Goal: Task Accomplishment & Management: Manage account settings

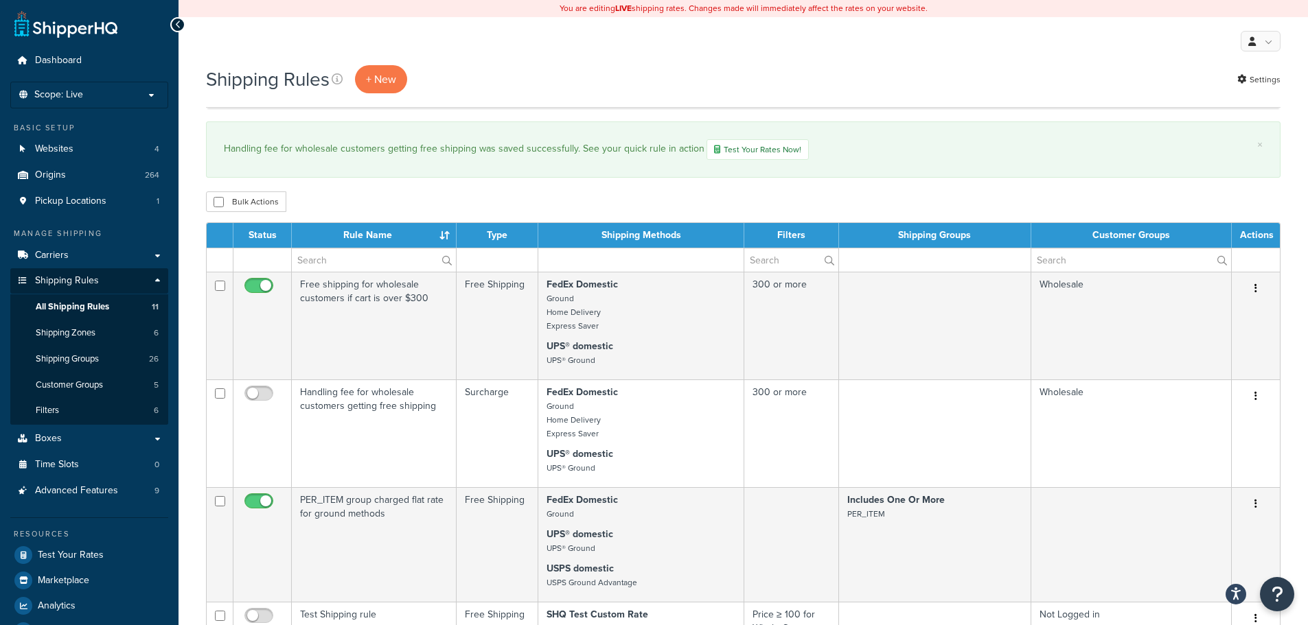
select select "1000"
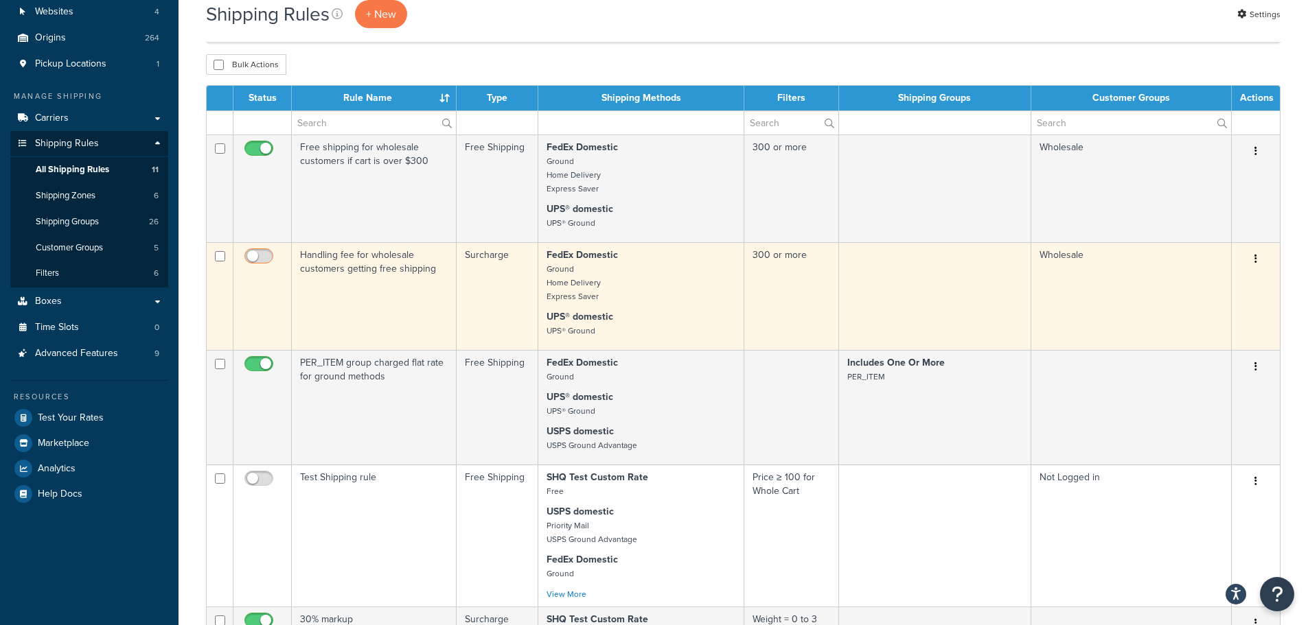
click at [258, 258] on input "checkbox" at bounding box center [261, 259] width 38 height 17
checkbox input "true"
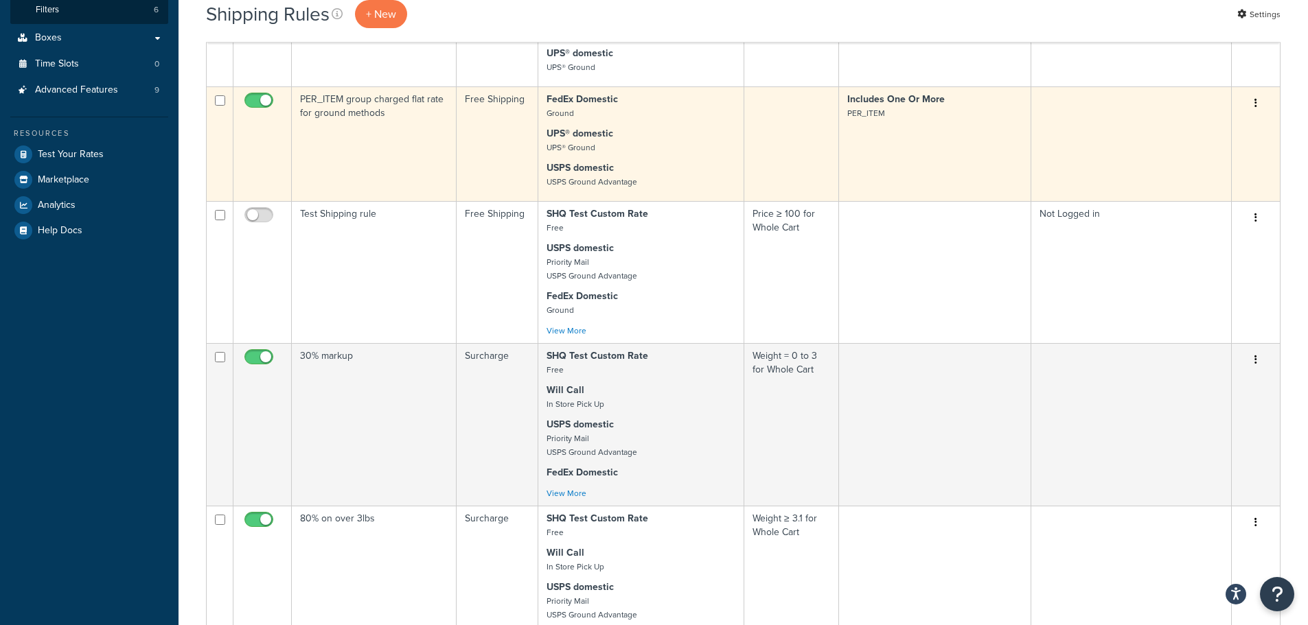
scroll to position [412, 0]
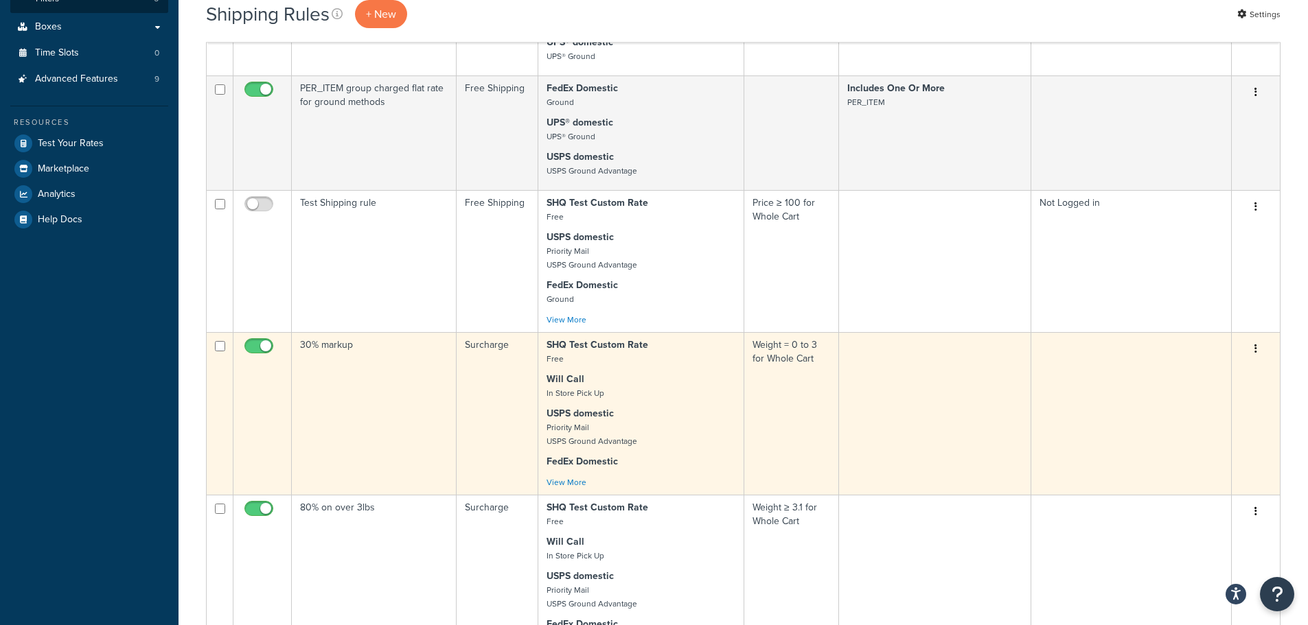
click at [1257, 360] on button "button" at bounding box center [1255, 349] width 19 height 22
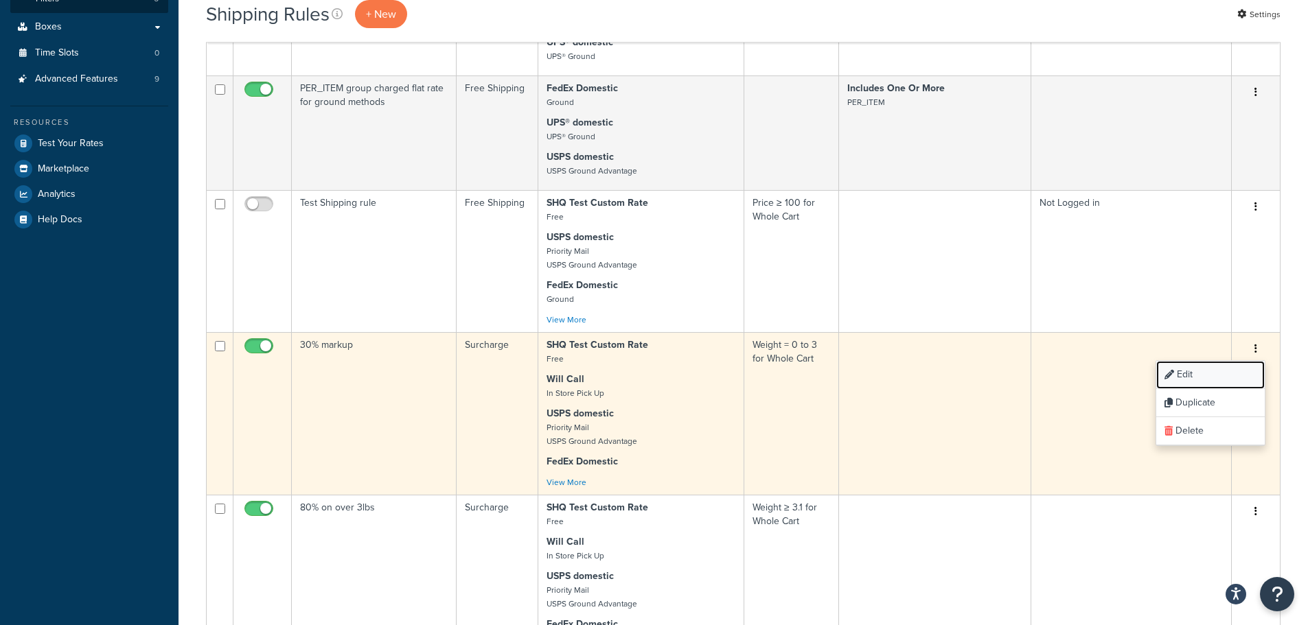
click at [1219, 389] on link "Edit" at bounding box center [1210, 375] width 108 height 28
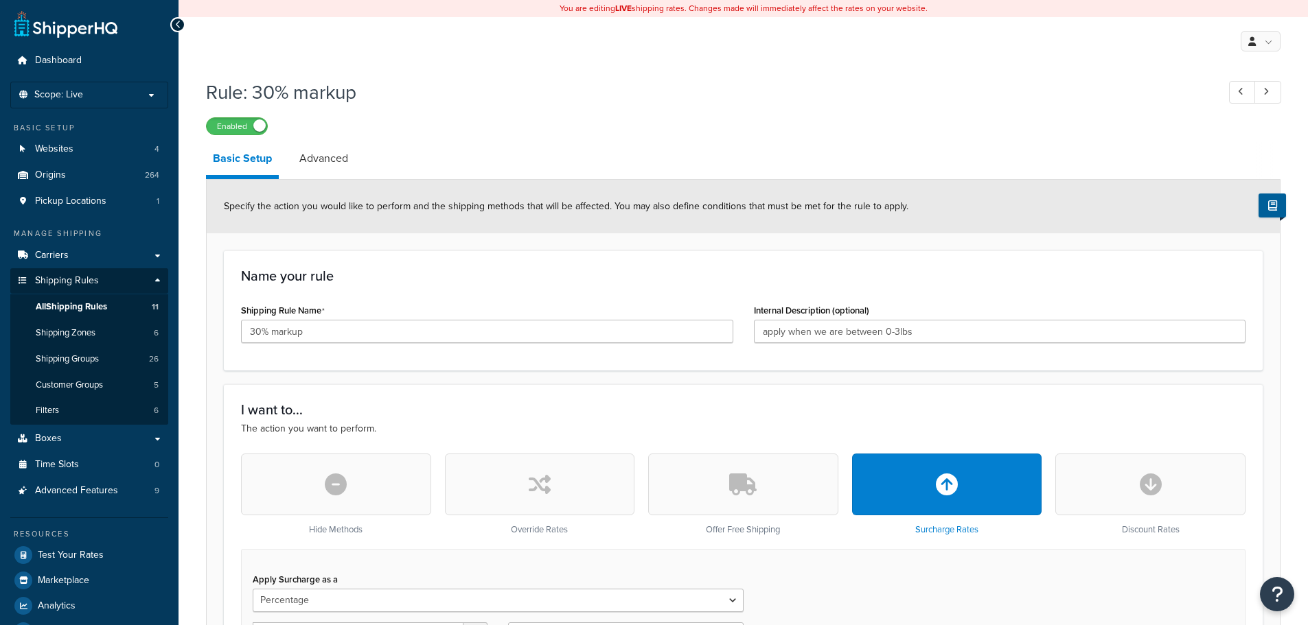
select select "PERCENTAGE"
select select "CART"
click at [424, 338] on input "30% markup" at bounding box center [487, 331] width 492 height 23
click at [71, 303] on span "All Shipping Rules" at bounding box center [71, 307] width 71 height 12
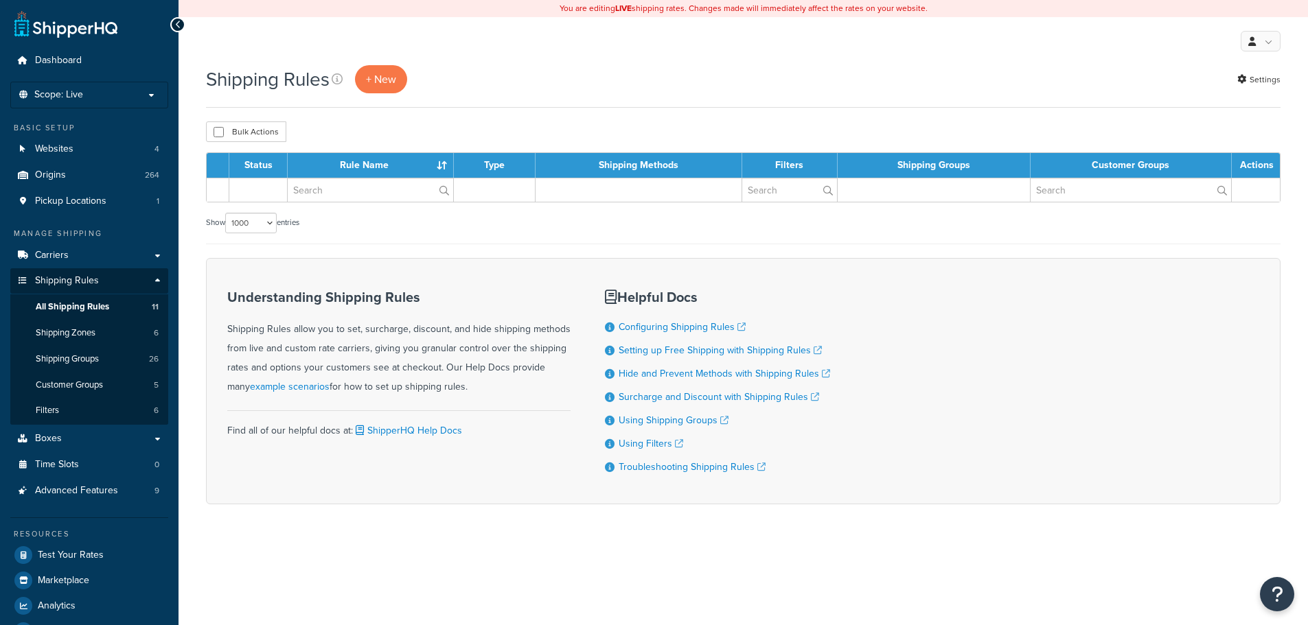
select select "1000"
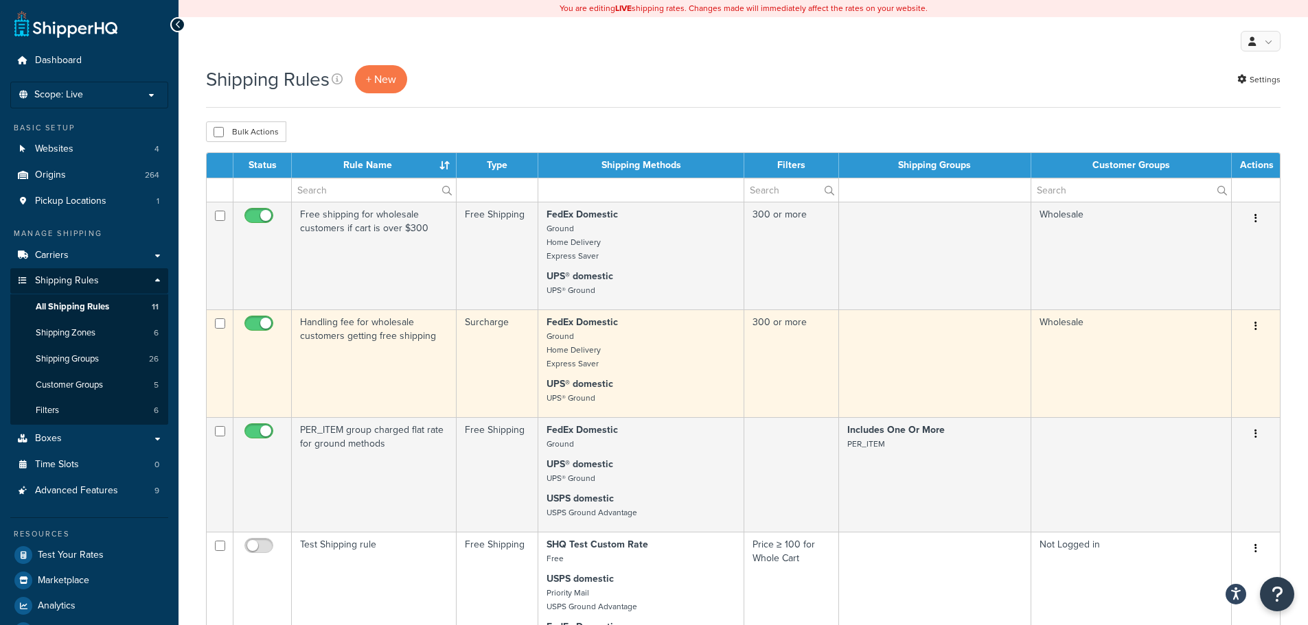
click at [363, 334] on td "Handling fee for wholesale customers getting free shipping" at bounding box center [374, 364] width 165 height 108
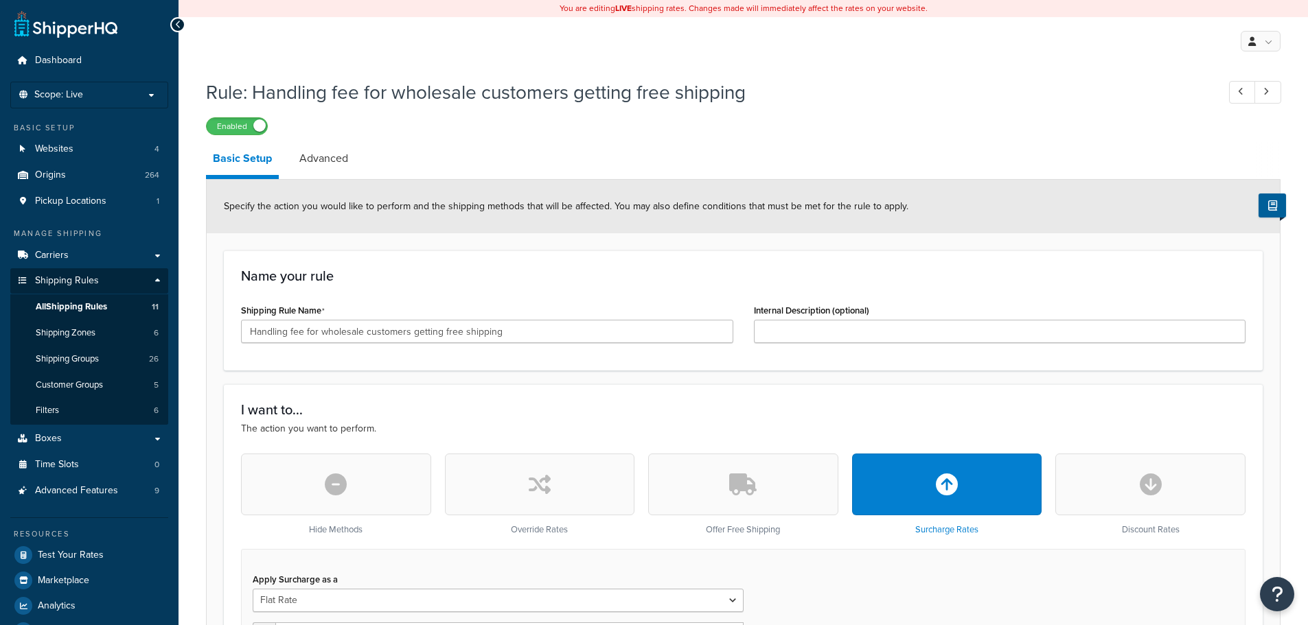
select select "CART"
click at [253, 336] on input "Handling fee for wholesale customers getting free shipping" at bounding box center [487, 331] width 492 height 23
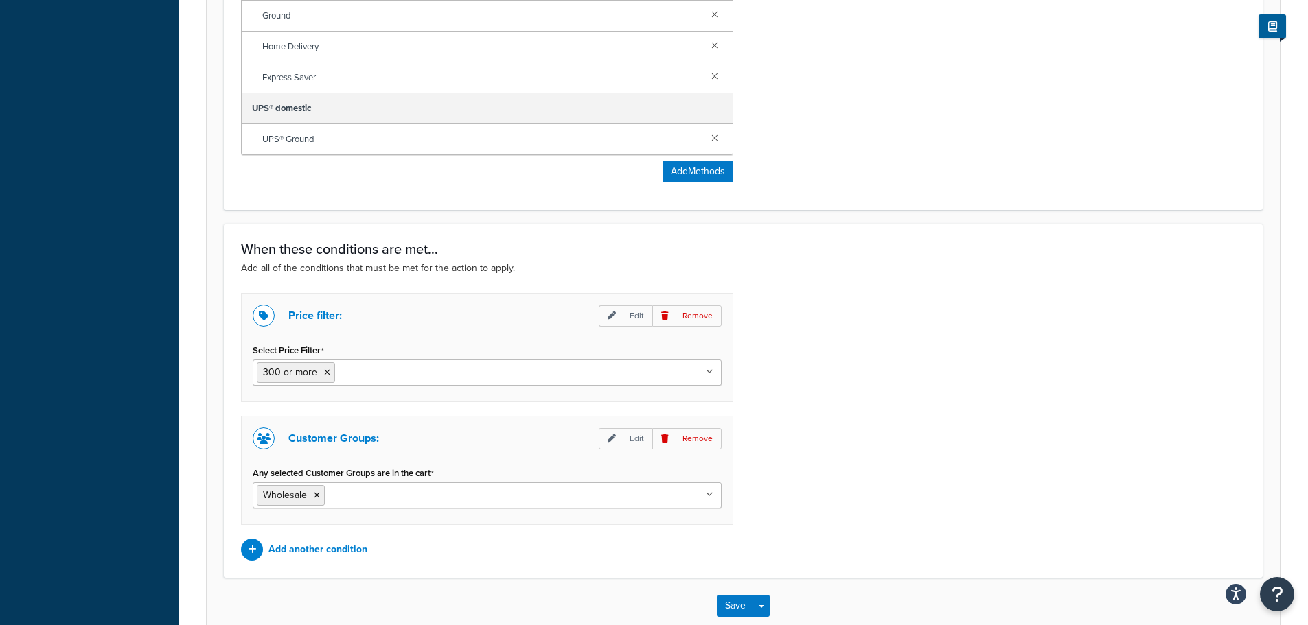
scroll to position [992, 0]
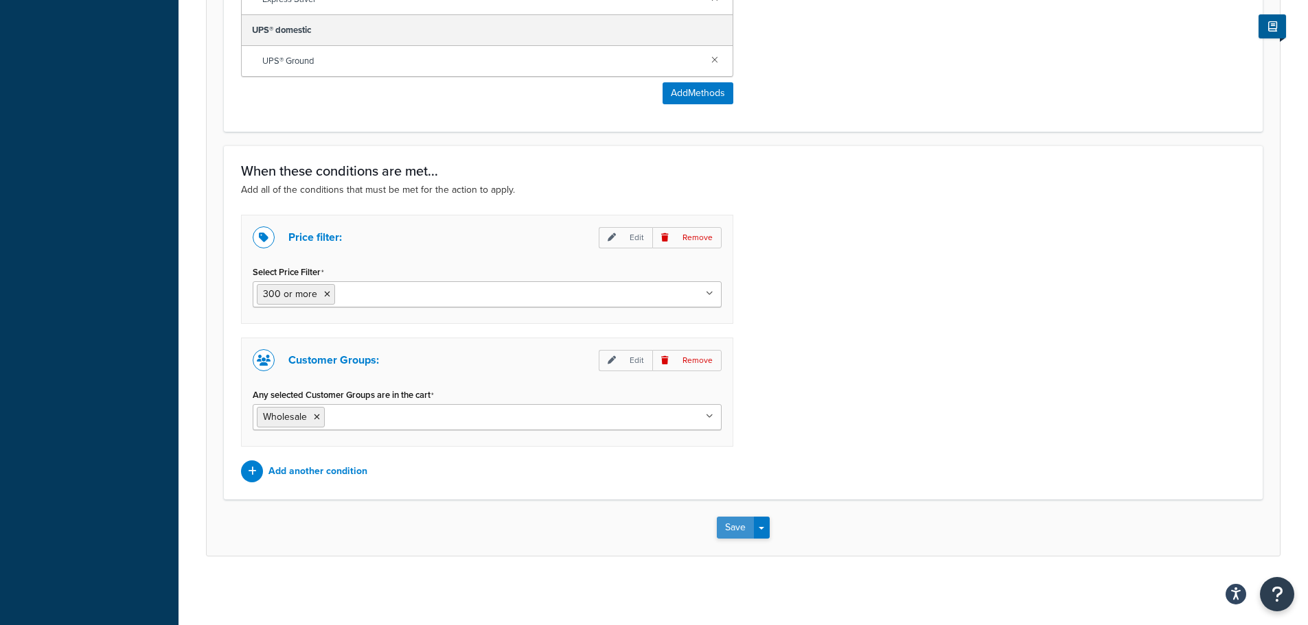
type input "$4.99 Handling fee for wholesale customers getting free shipping"
click at [742, 528] on button "Save" at bounding box center [735, 528] width 37 height 22
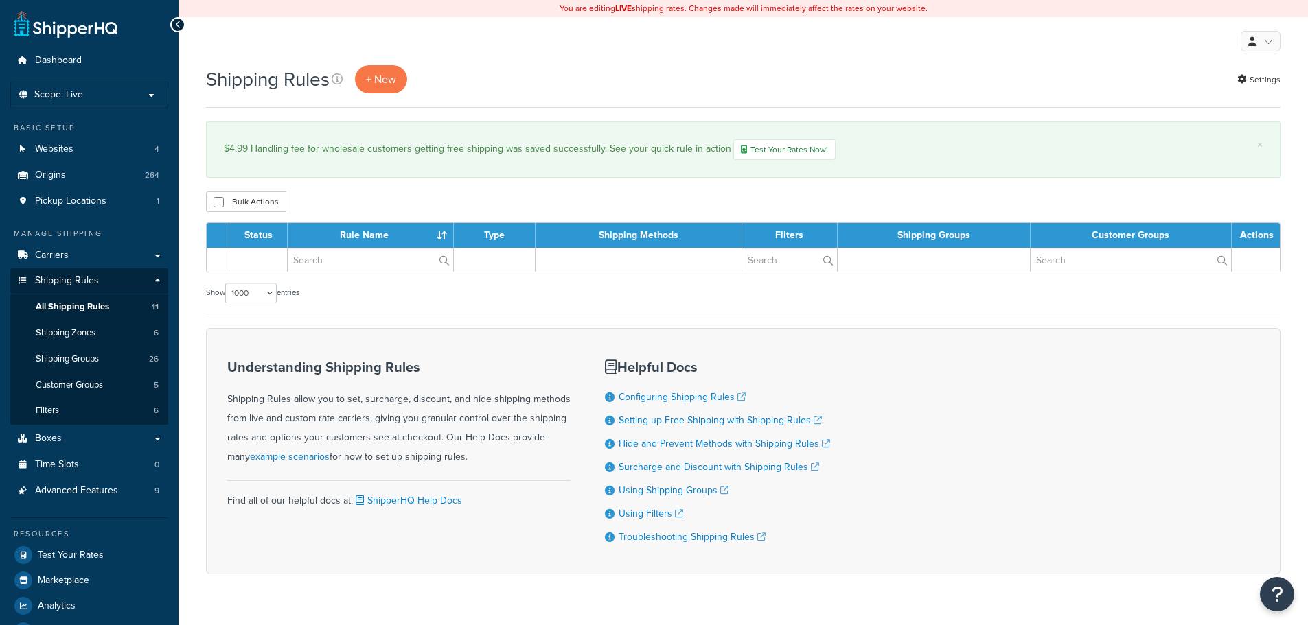
select select "1000"
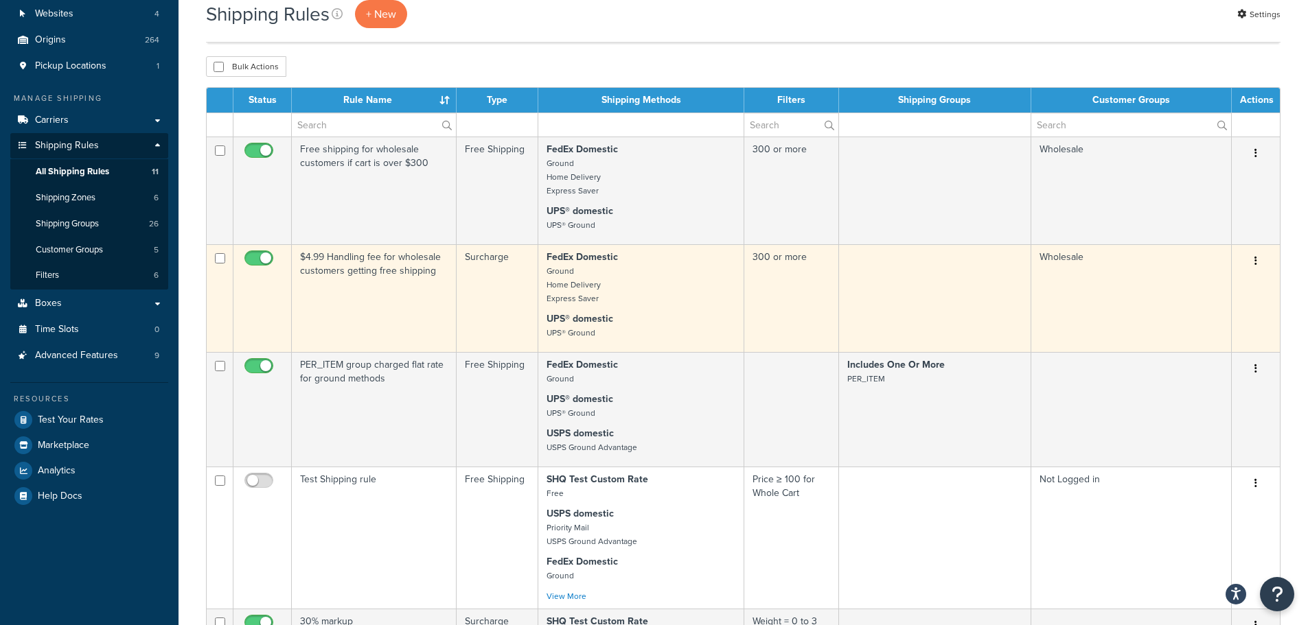
scroll to position [206, 0]
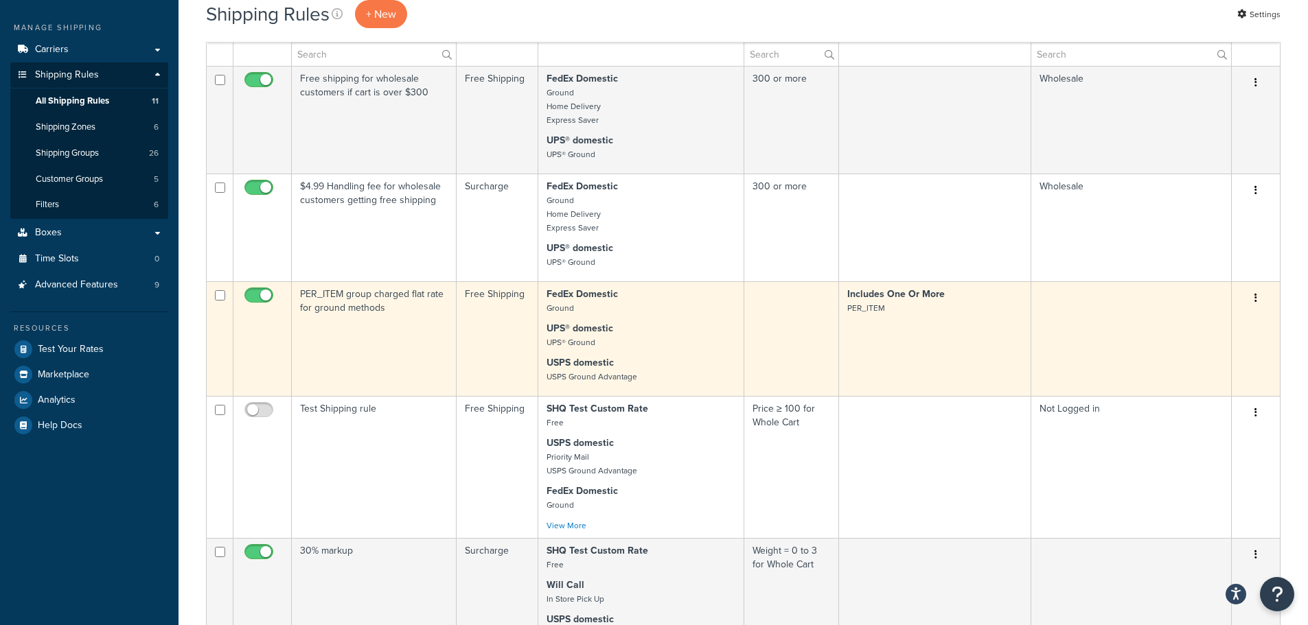
click at [1247, 301] on button "button" at bounding box center [1255, 299] width 19 height 22
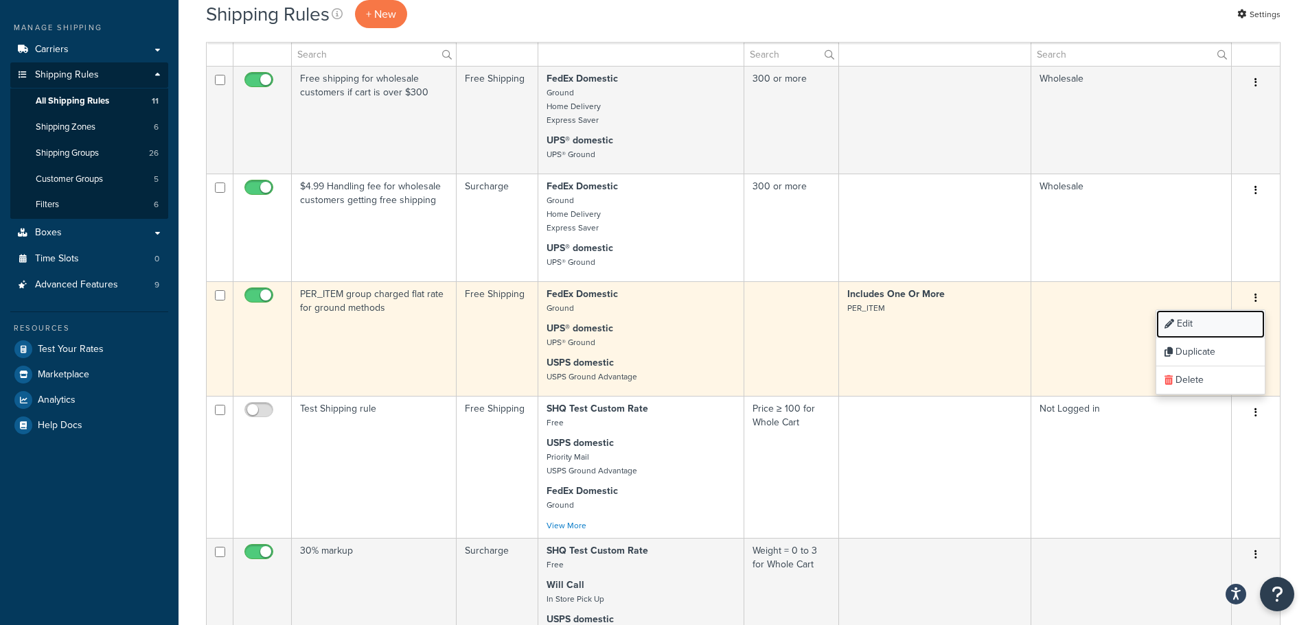
click at [1208, 321] on link "Edit" at bounding box center [1210, 324] width 108 height 28
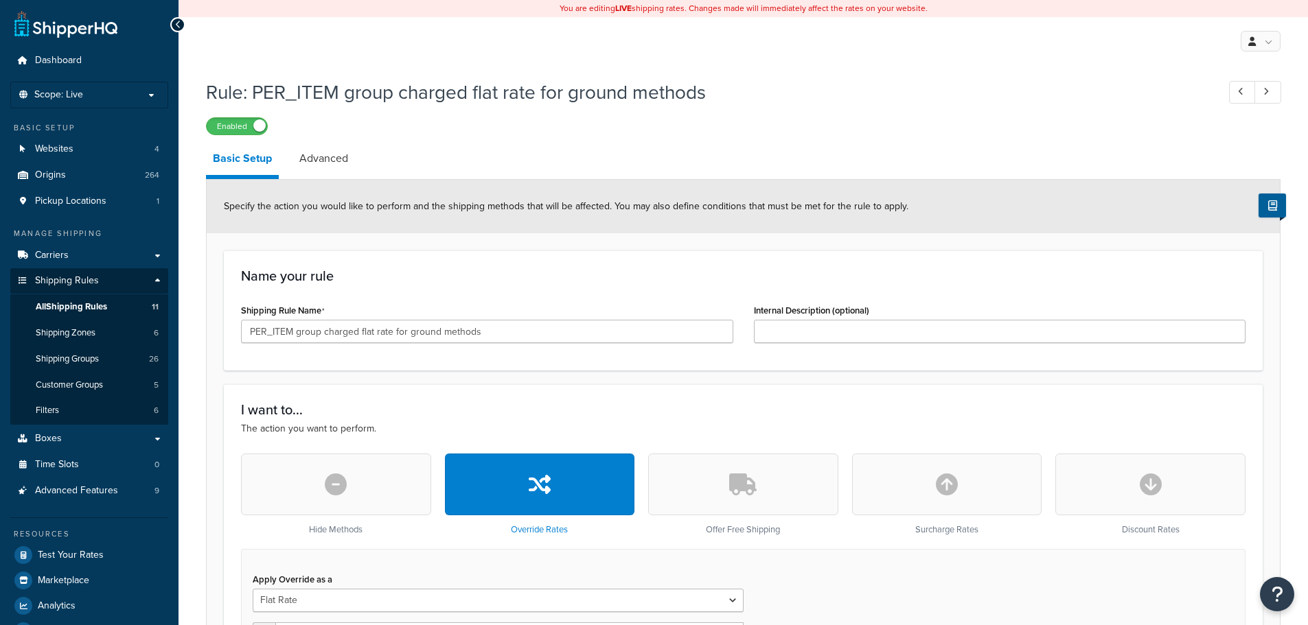
select select "ITEM"
click at [365, 169] on li "Advanced" at bounding box center [330, 158] width 76 height 33
click at [327, 160] on link "Advanced" at bounding box center [323, 158] width 62 height 33
select select "shipping_price"
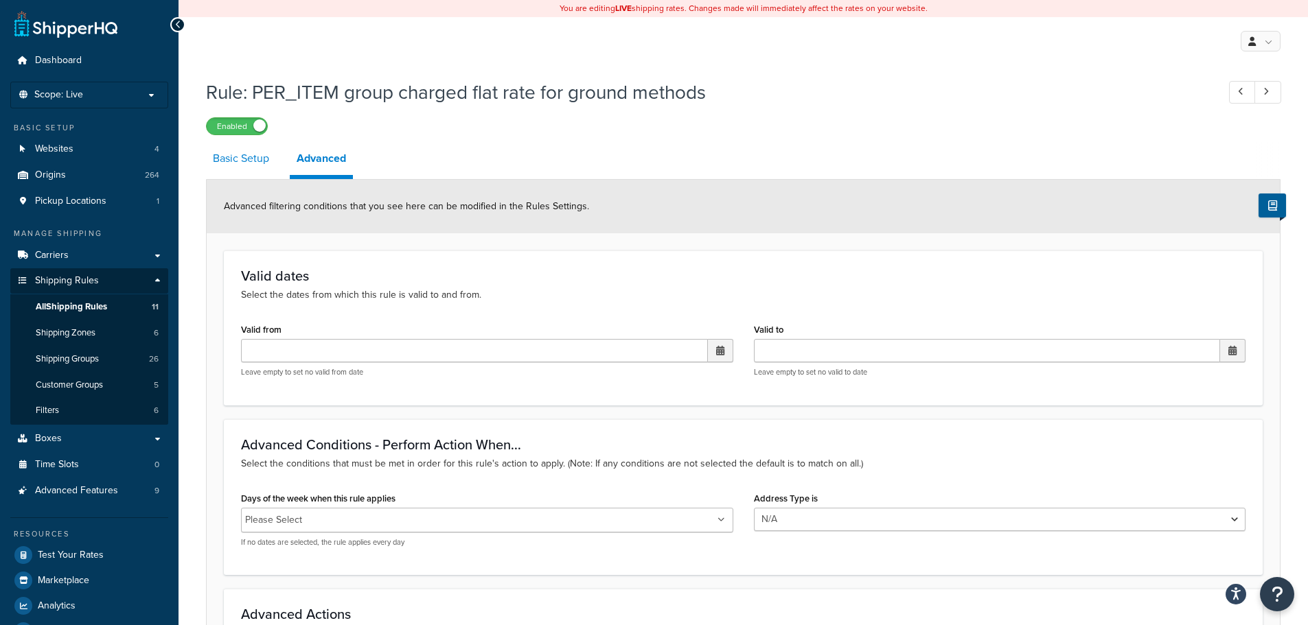
click at [251, 170] on link "Basic Setup" at bounding box center [241, 158] width 70 height 33
select select "ITEM"
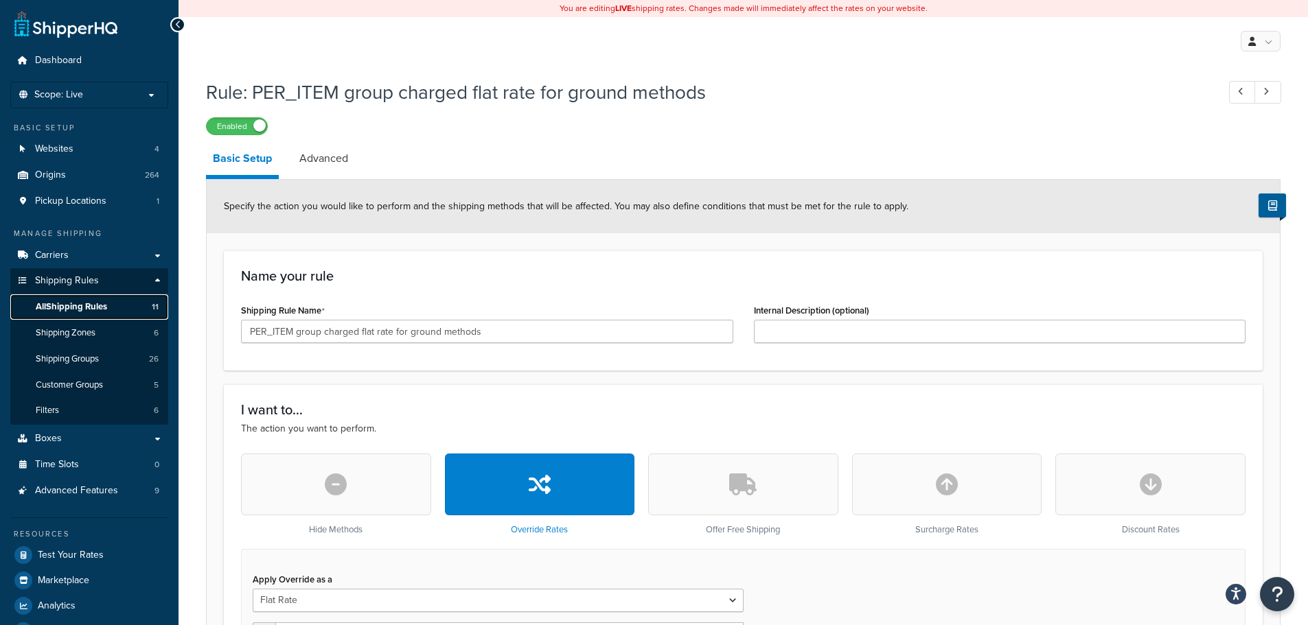
click at [99, 303] on span "All Shipping Rules" at bounding box center [71, 307] width 71 height 12
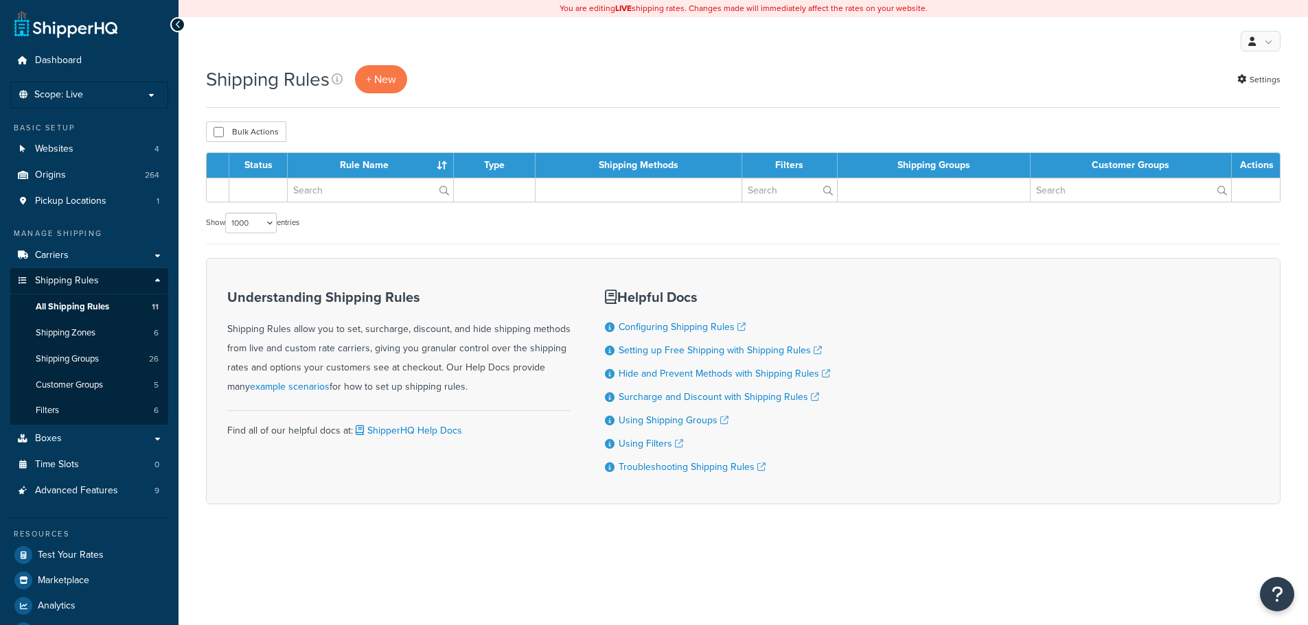
select select "1000"
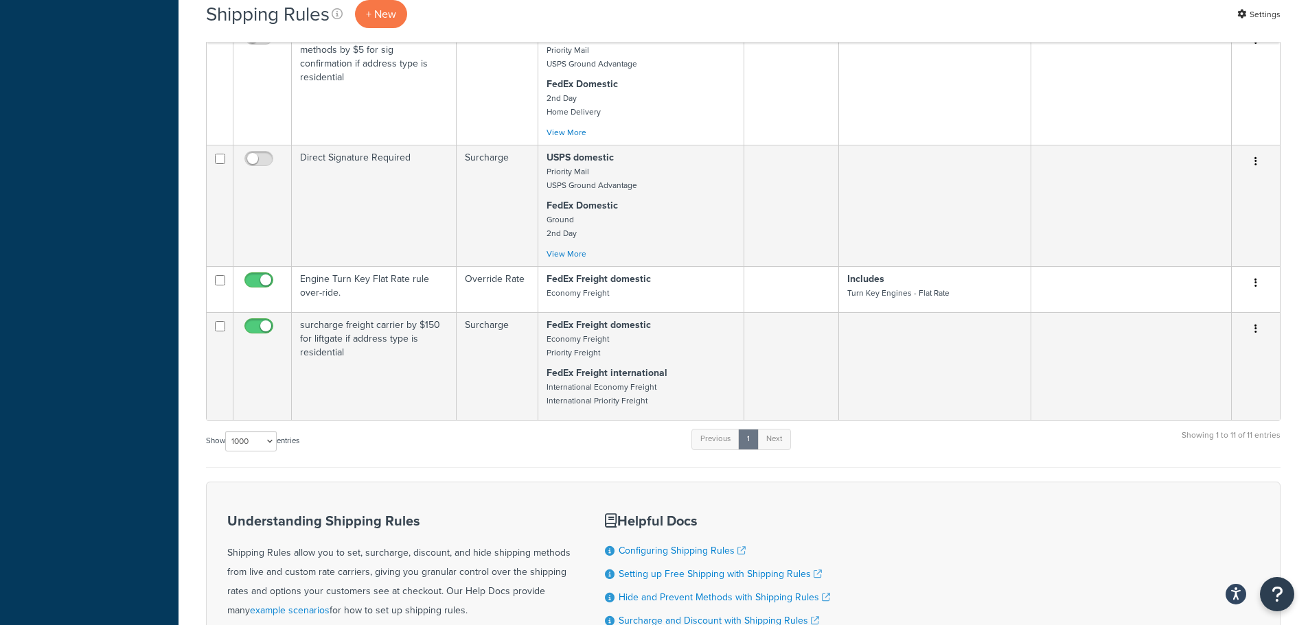
scroll to position [1098, 0]
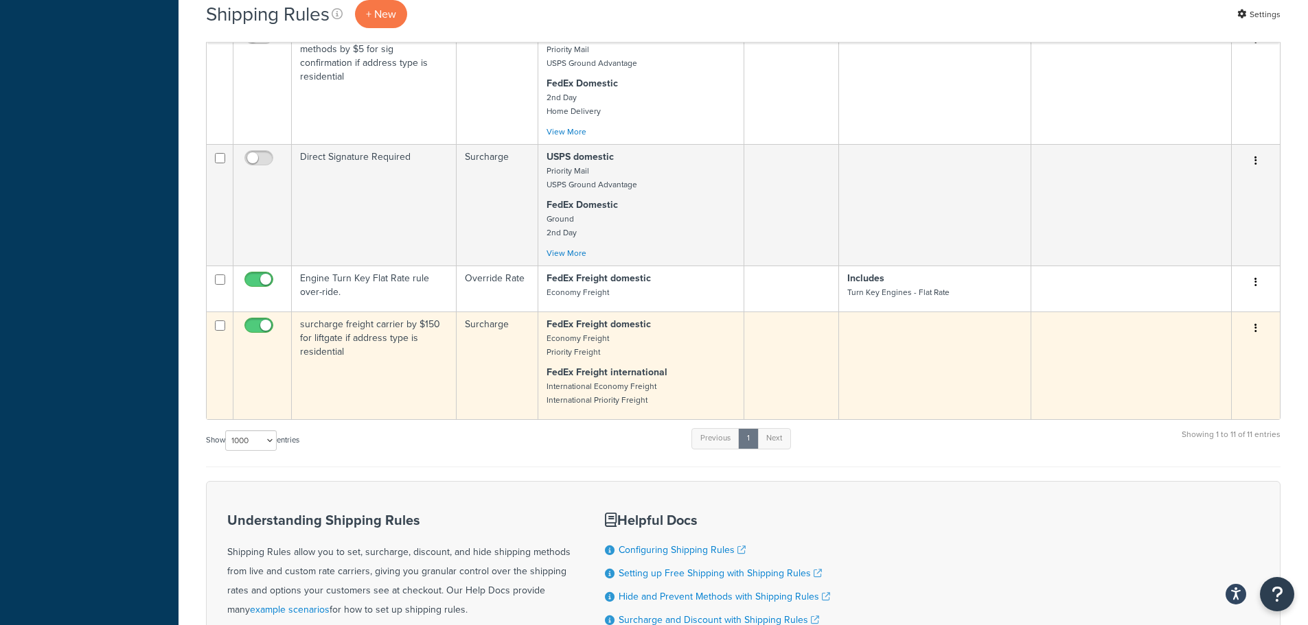
click at [1134, 372] on td at bounding box center [1131, 366] width 200 height 108
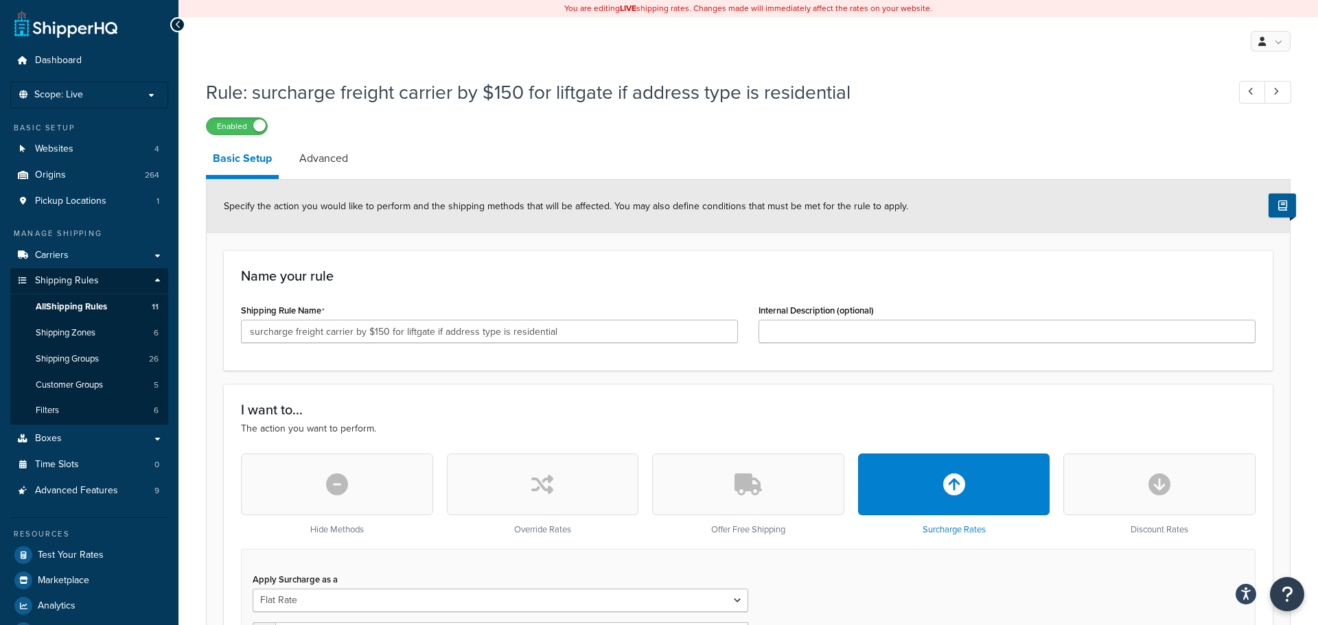
select select "CART"
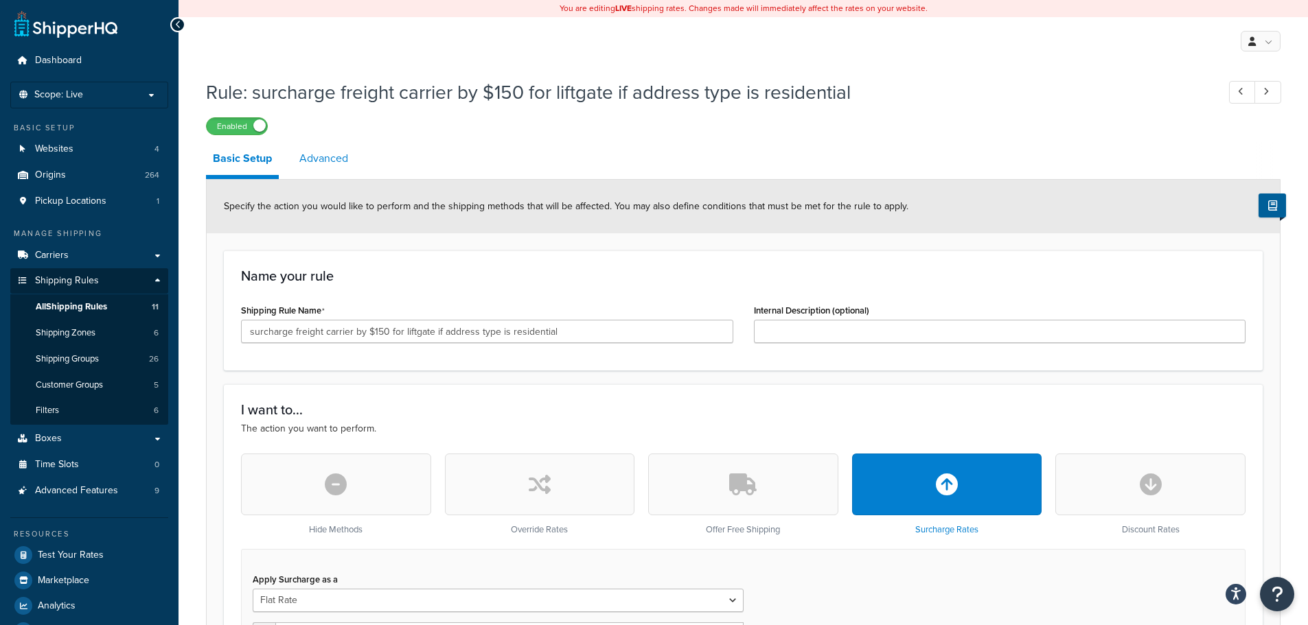
click at [333, 158] on link "Advanced" at bounding box center [323, 158] width 62 height 33
select select "residential"
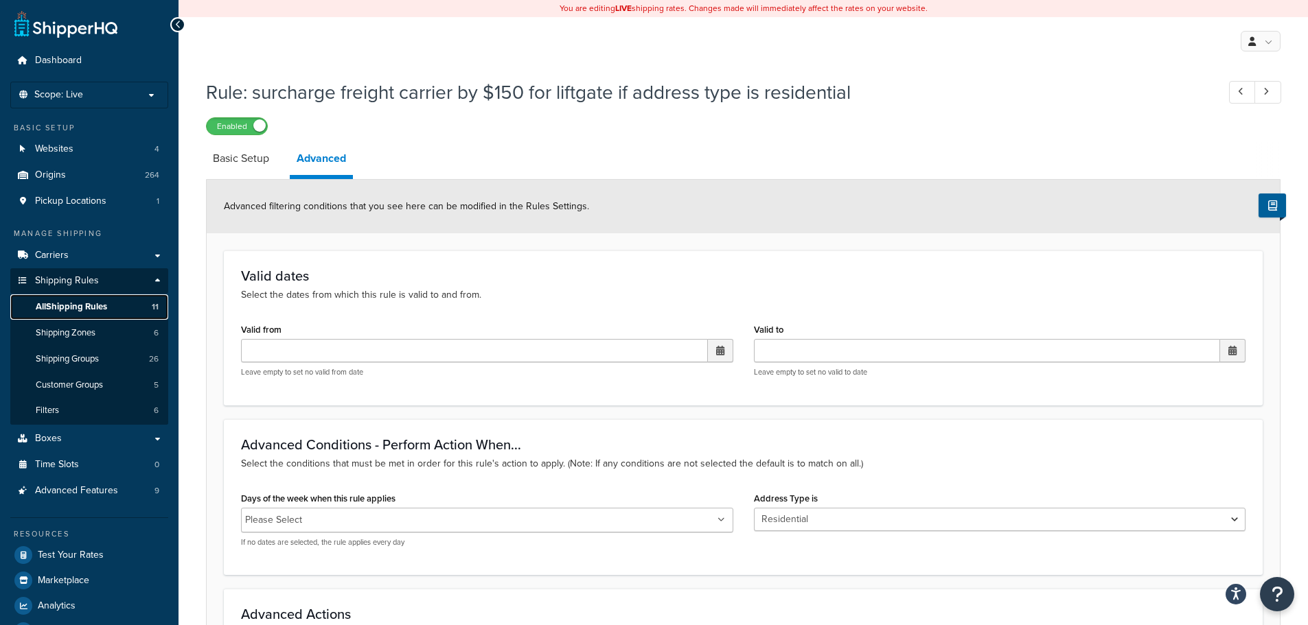
click at [93, 304] on span "All Shipping Rules" at bounding box center [71, 307] width 71 height 12
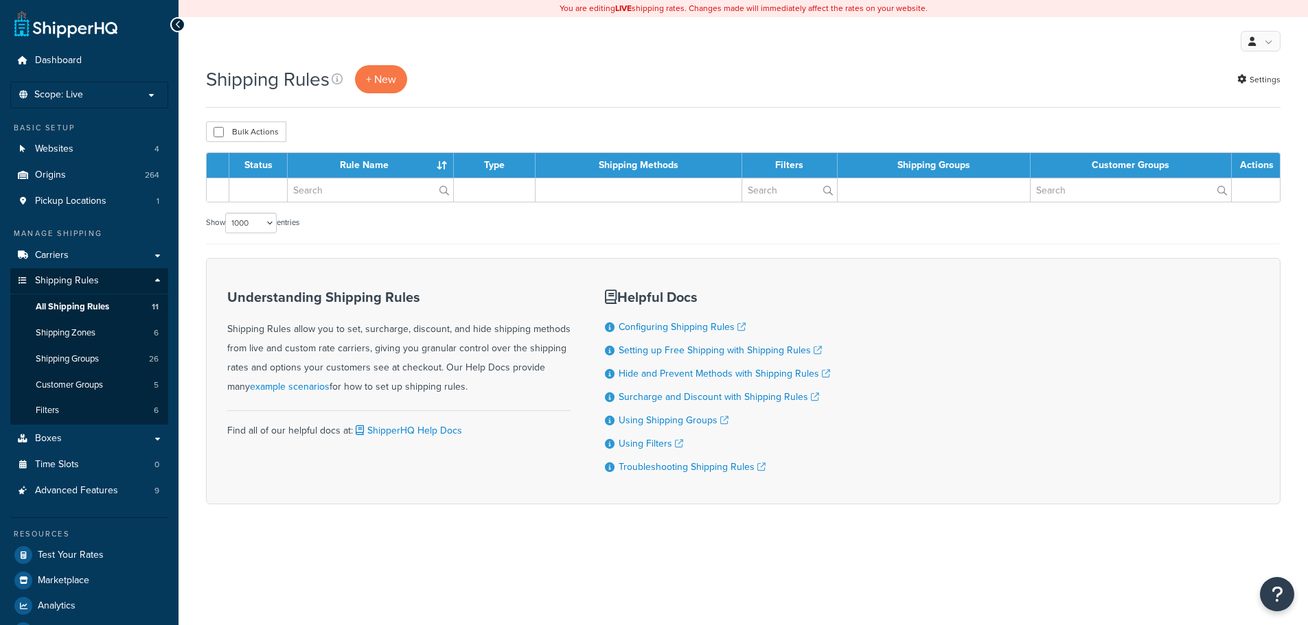
select select "1000"
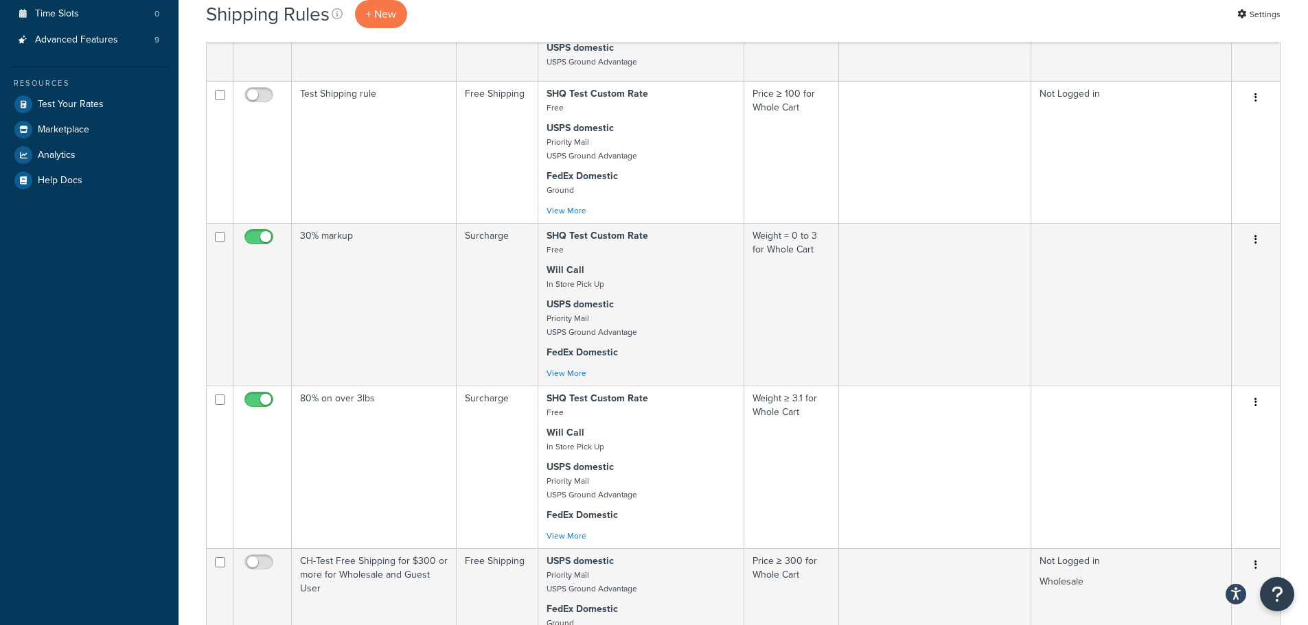
scroll to position [481, 0]
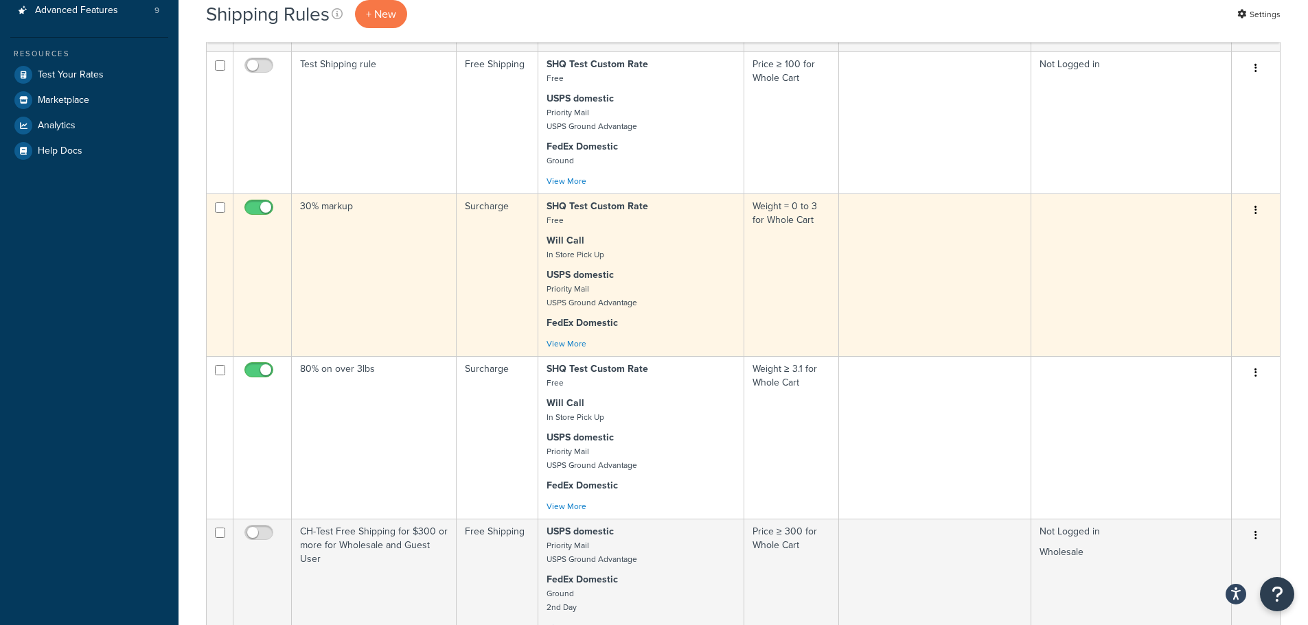
click at [424, 312] on td "30% markup" at bounding box center [374, 275] width 165 height 163
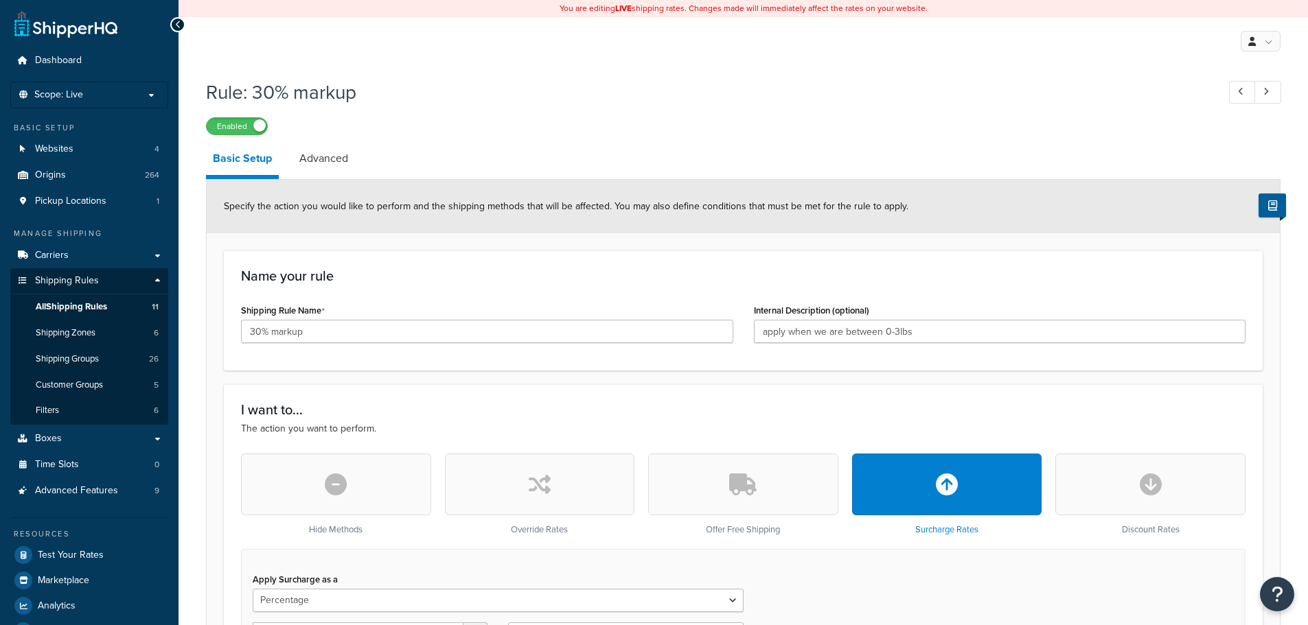
select select "PERCENTAGE"
select select "CART"
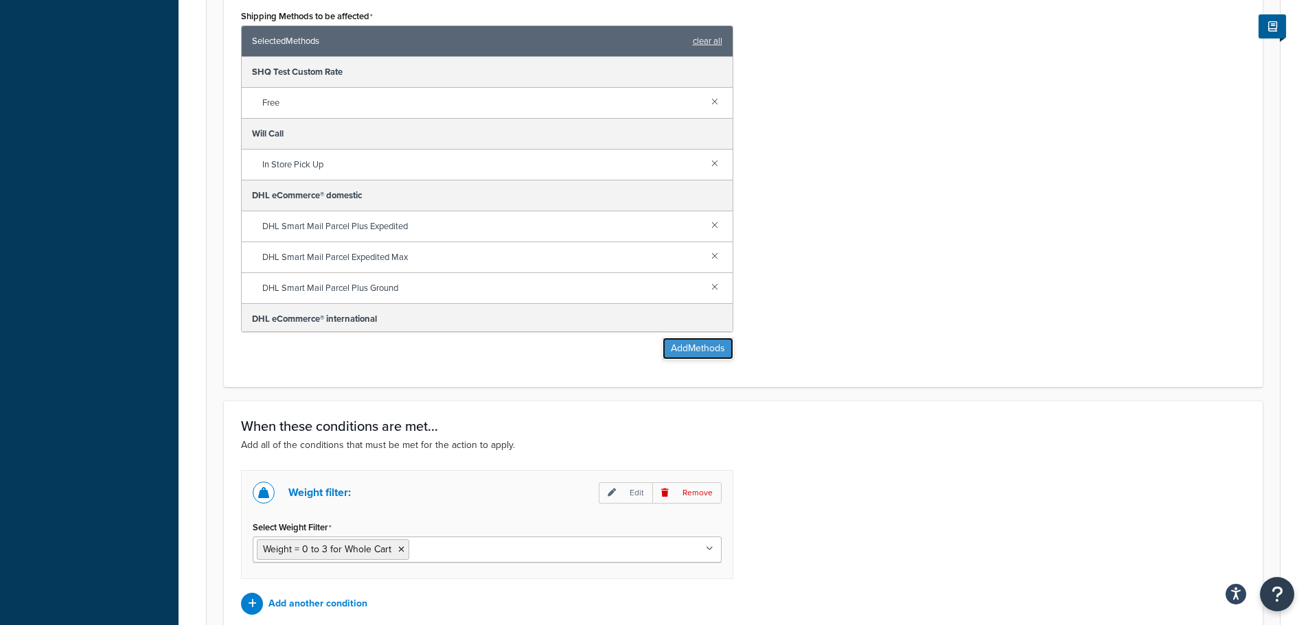
click at [711, 348] on button "Add Methods" at bounding box center [698, 349] width 71 height 22
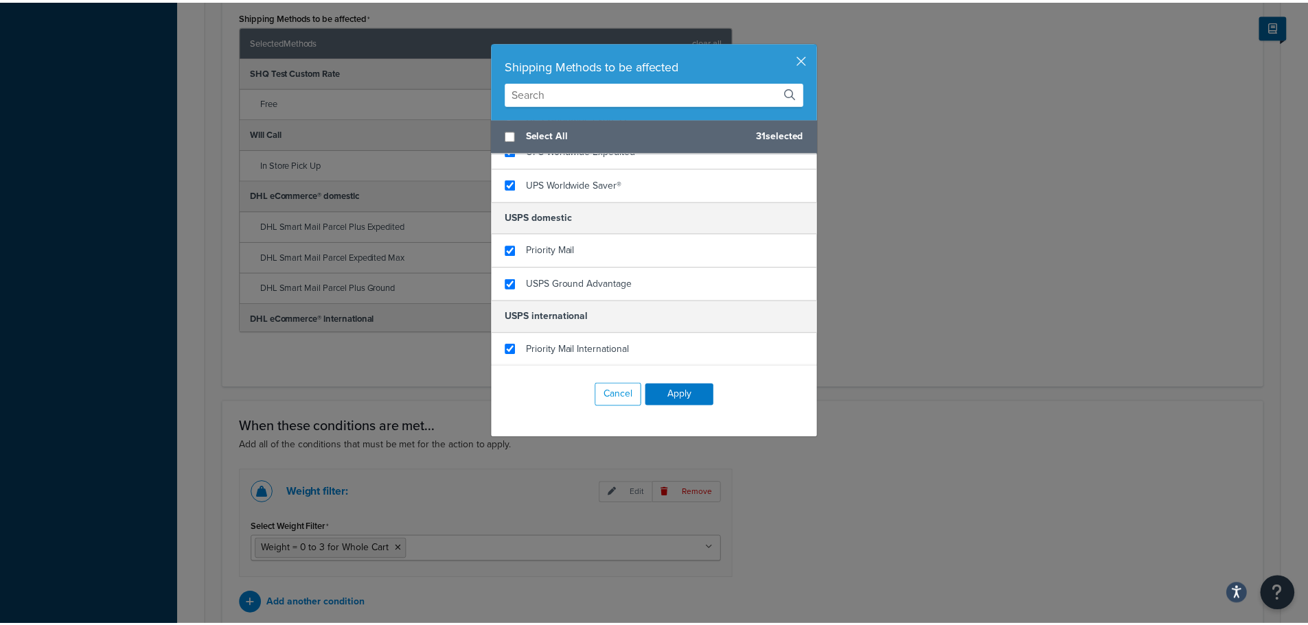
scroll to position [2704, 0]
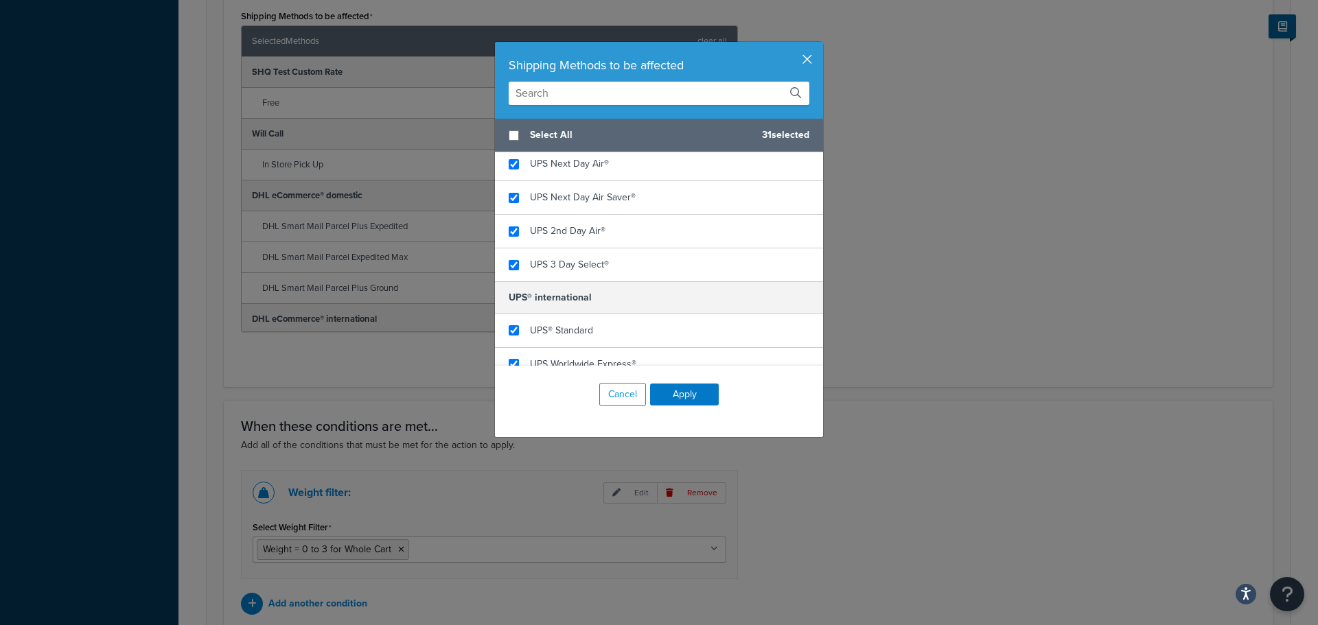
click at [820, 45] on button "button" at bounding box center [821, 43] width 3 height 3
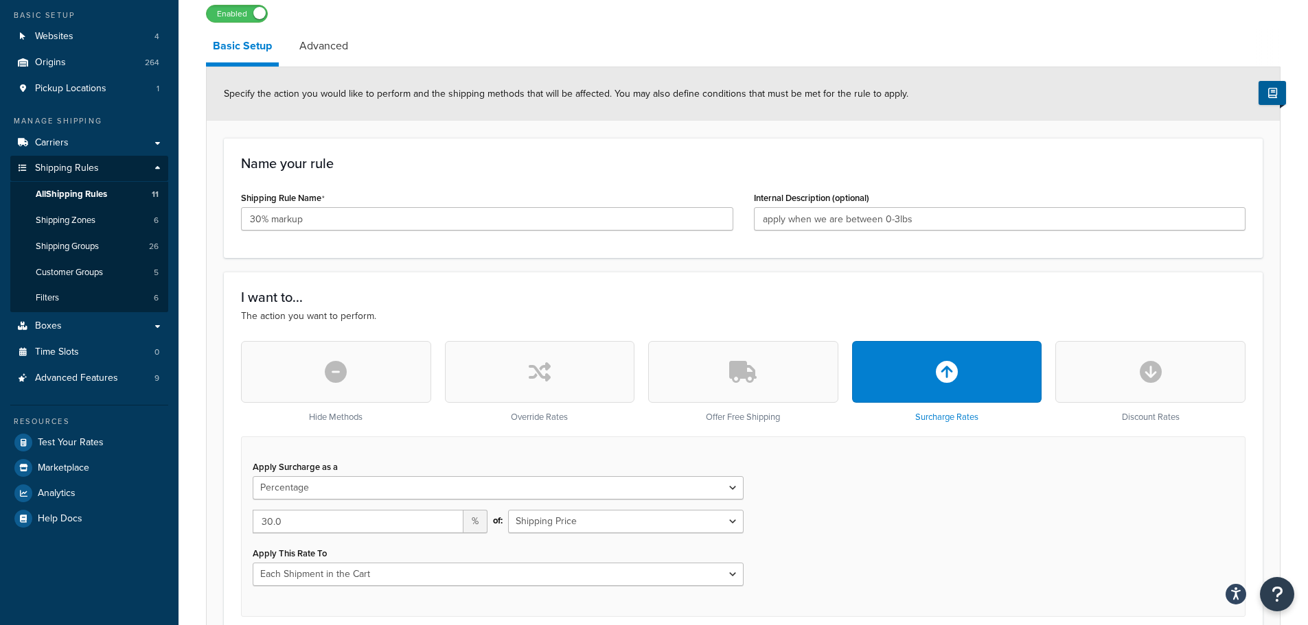
scroll to position [0, 0]
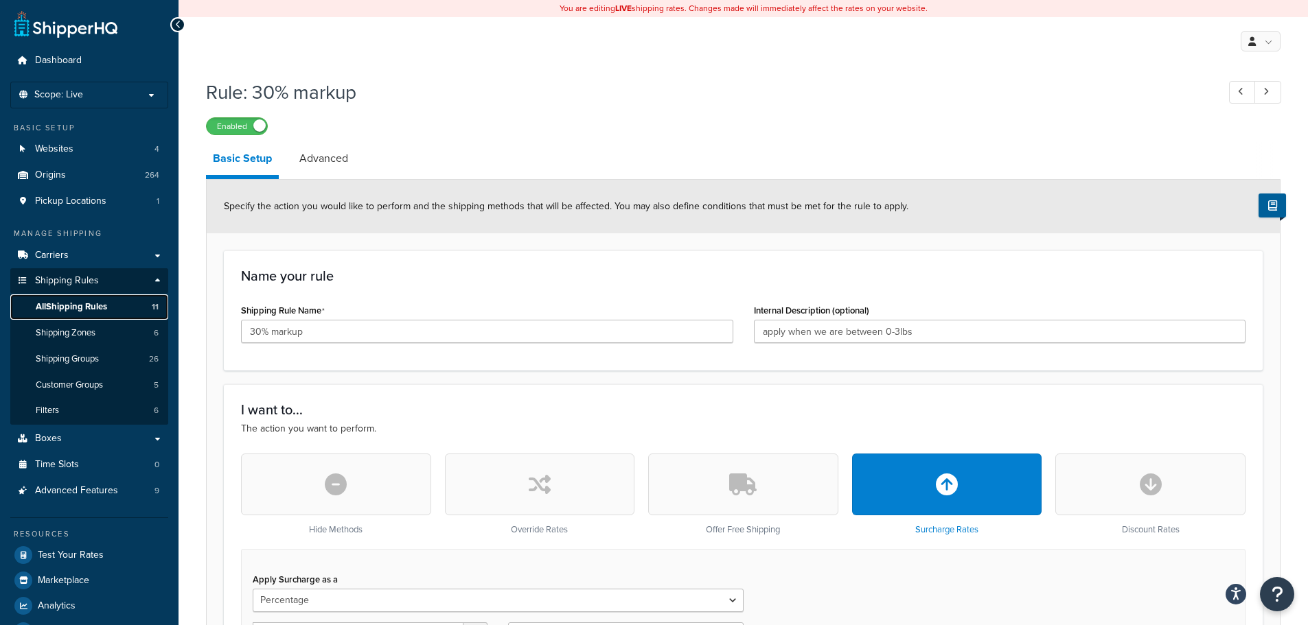
click at [100, 307] on span "All Shipping Rules" at bounding box center [71, 307] width 71 height 12
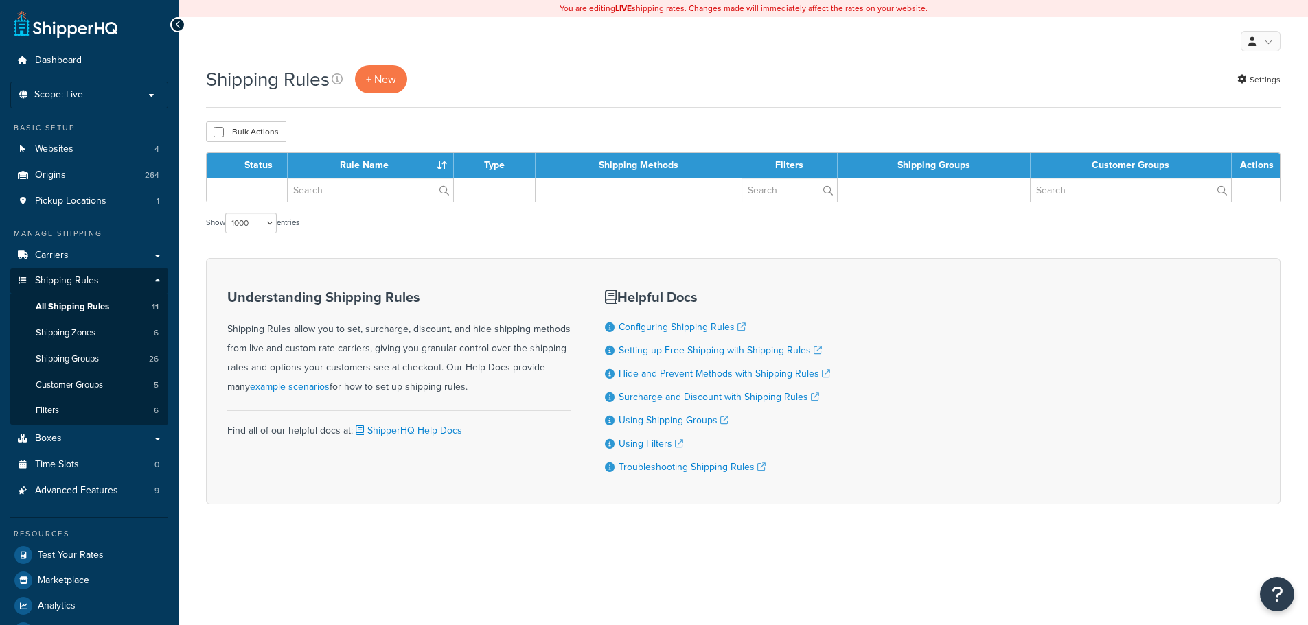
select select "1000"
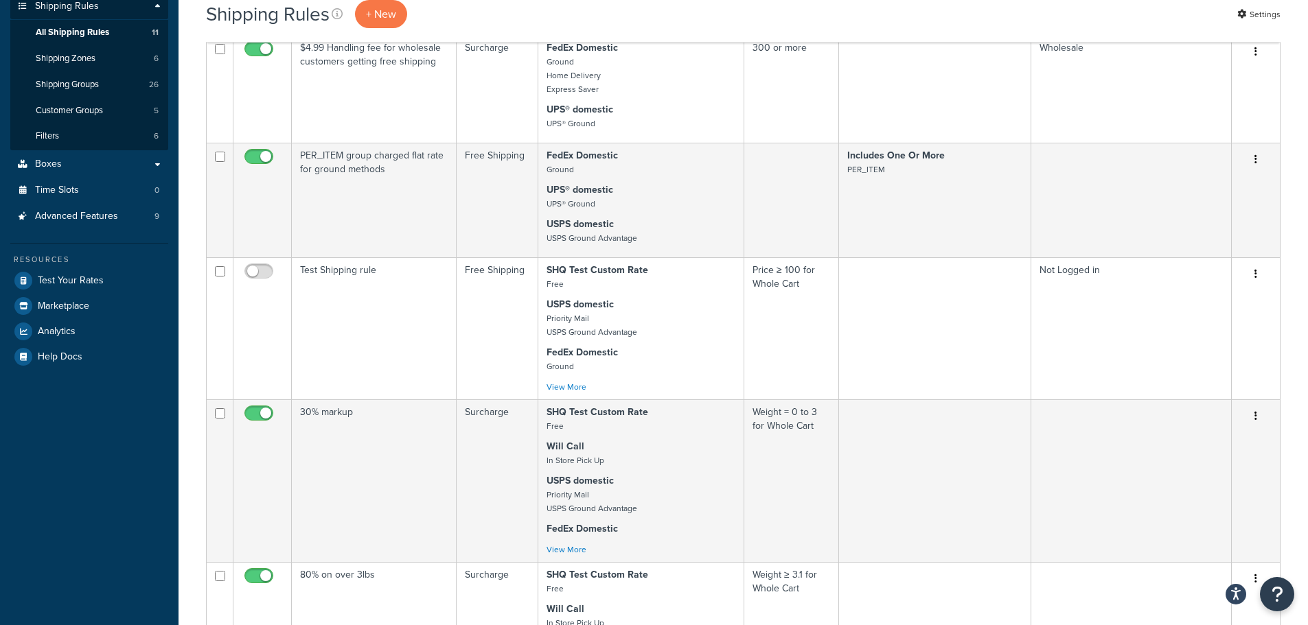
scroll to position [137, 0]
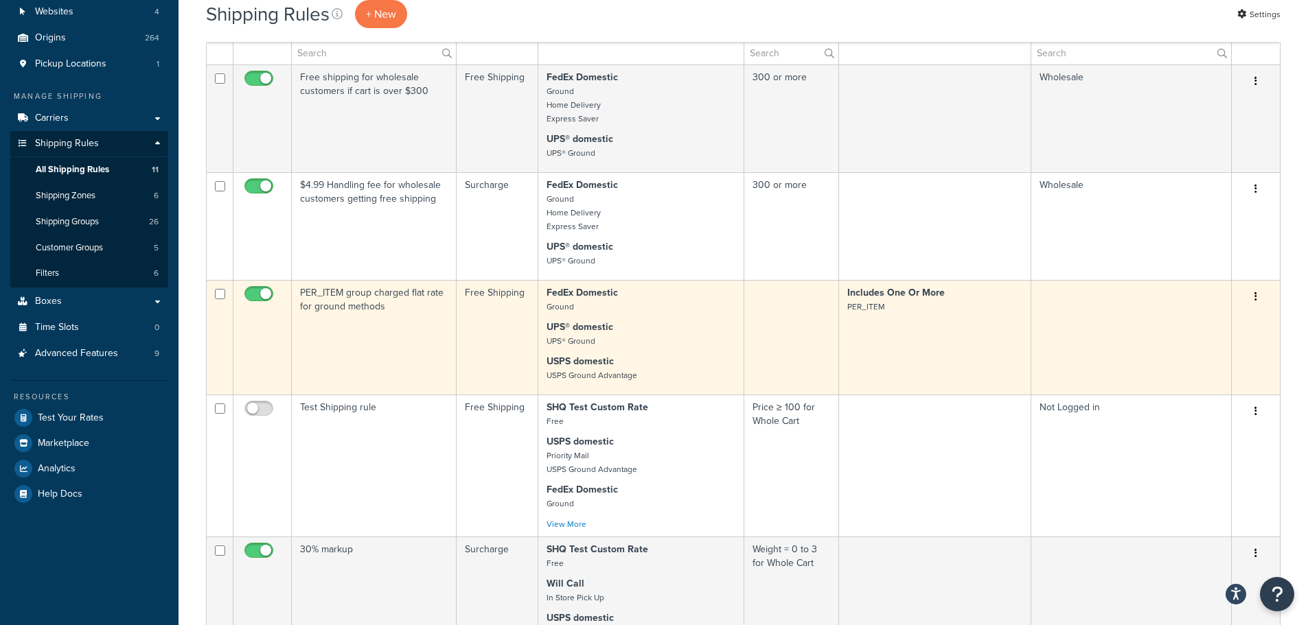
click at [418, 319] on td "PER_ITEM group charged flat rate for ground methods" at bounding box center [374, 337] width 165 height 115
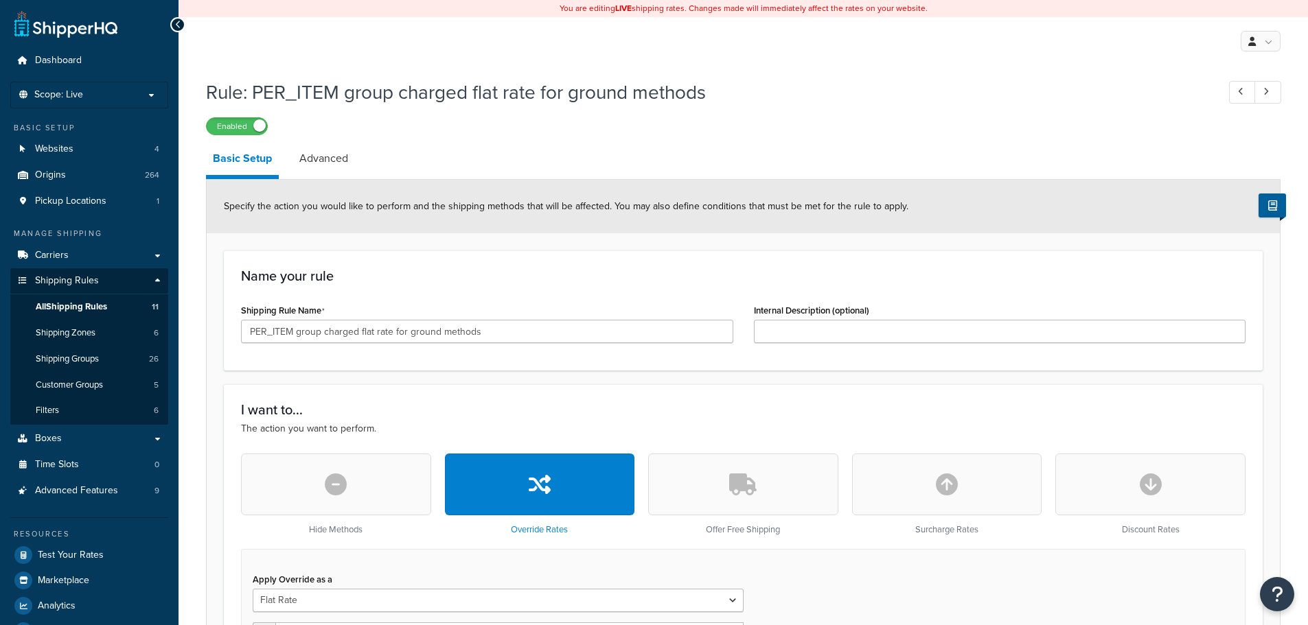
select select "ITEM"
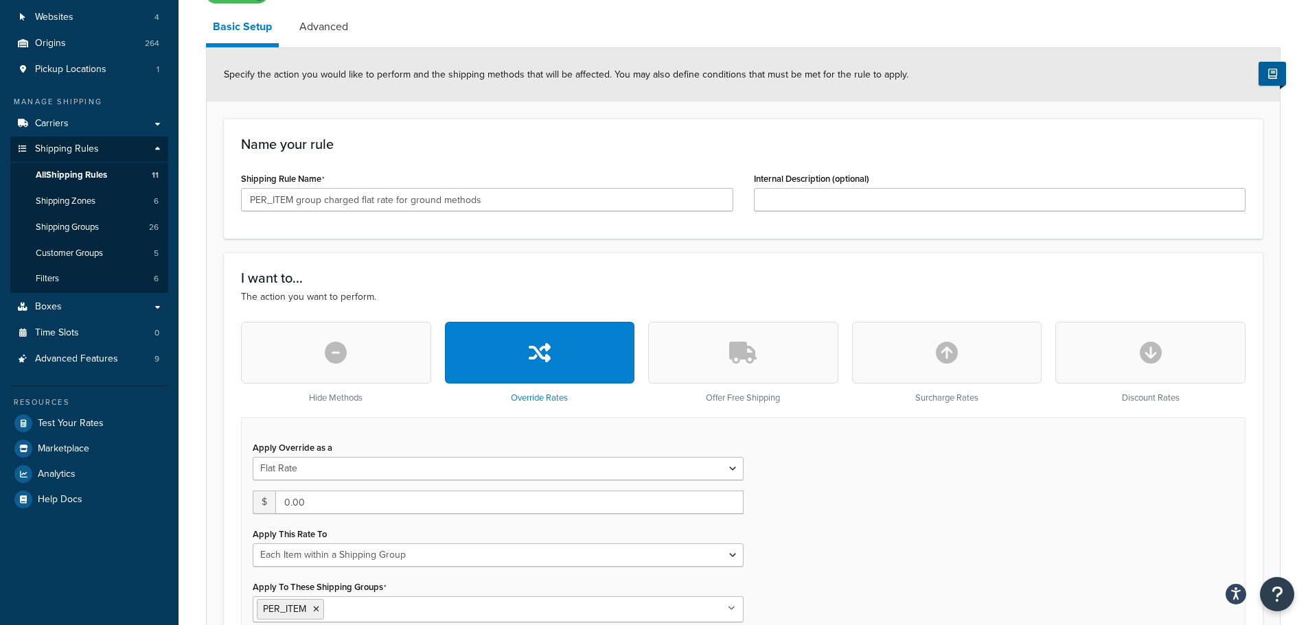
scroll to position [126, 0]
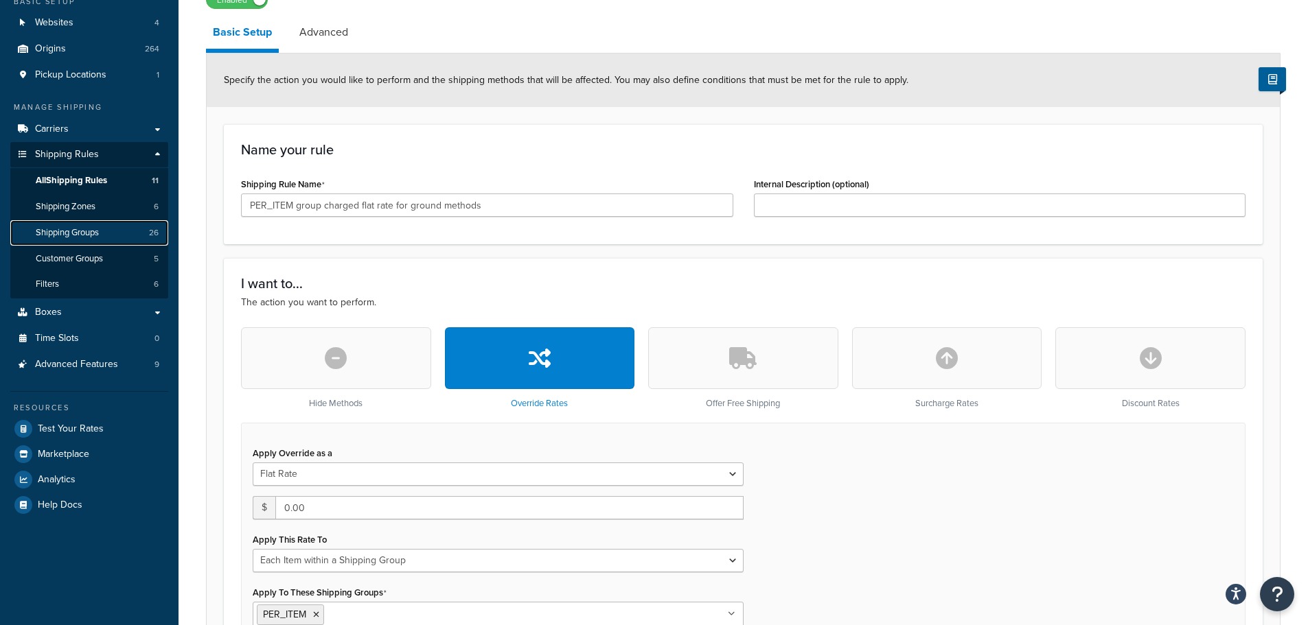
click at [87, 235] on span "Shipping Groups" at bounding box center [67, 233] width 63 height 12
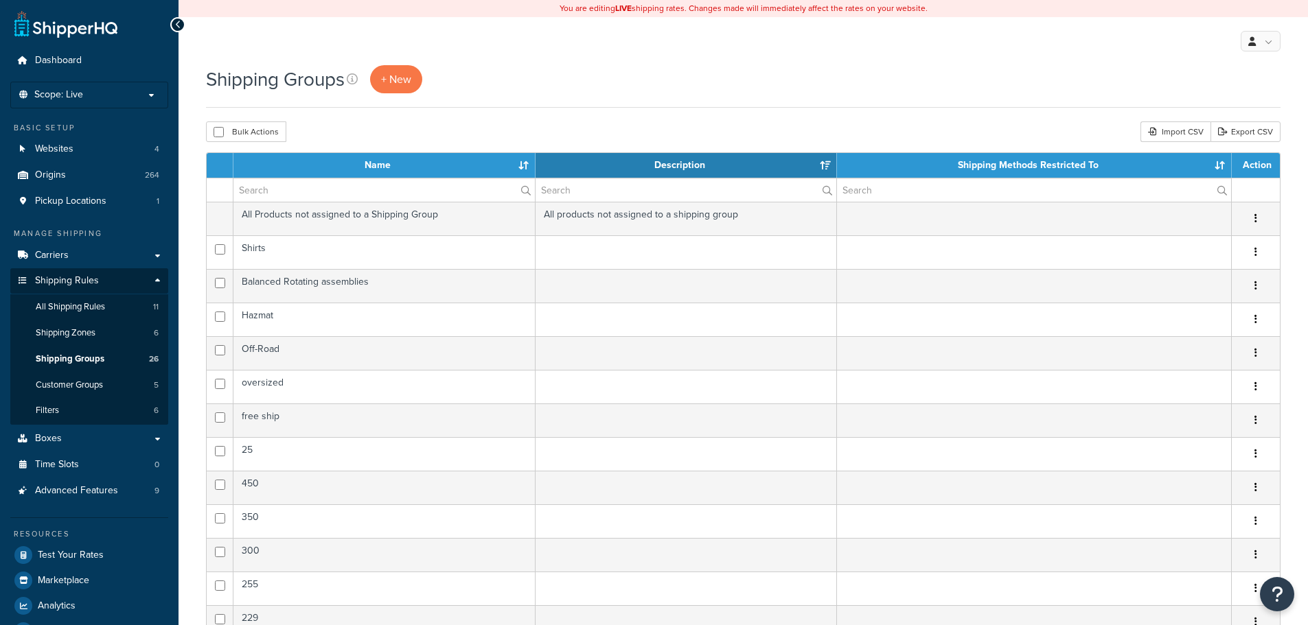
select select "15"
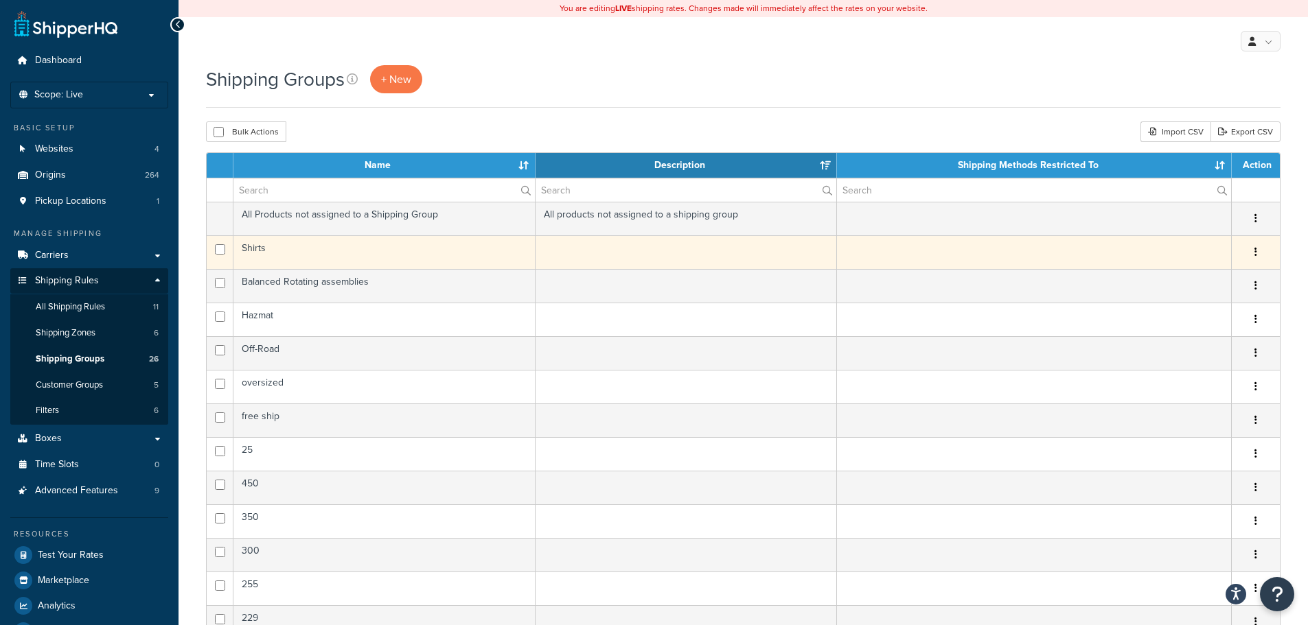
click at [404, 255] on td "Shirts" at bounding box center [384, 252] width 302 height 34
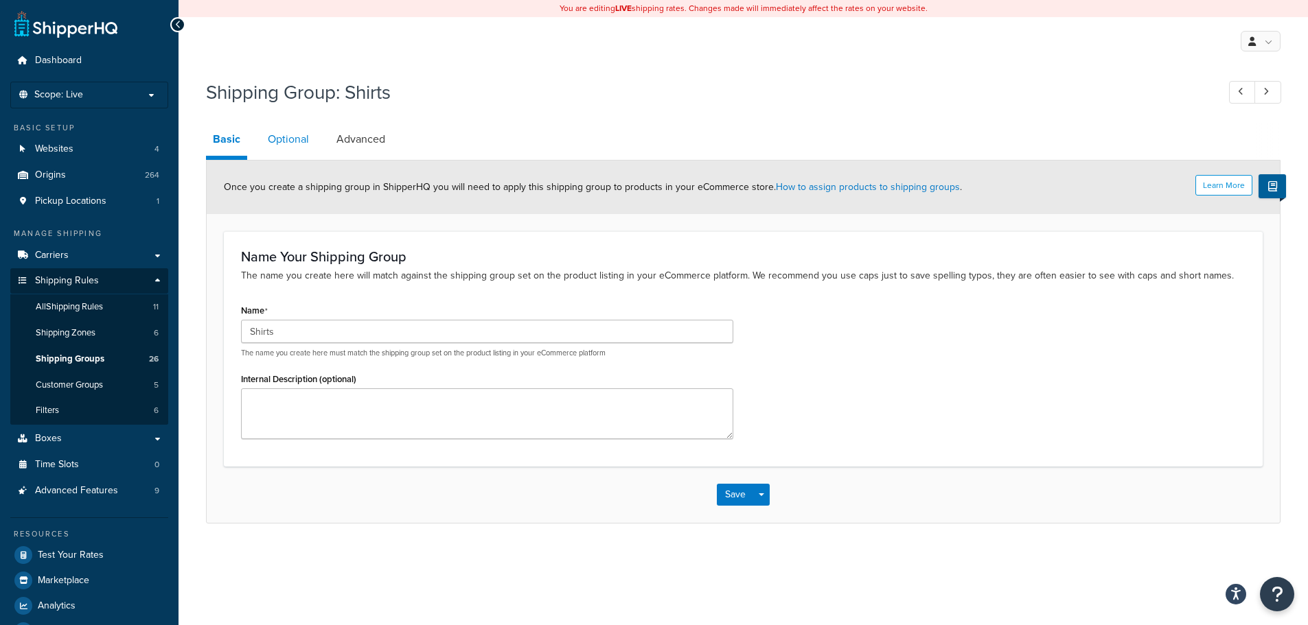
click at [306, 143] on link "Optional" at bounding box center [288, 139] width 55 height 33
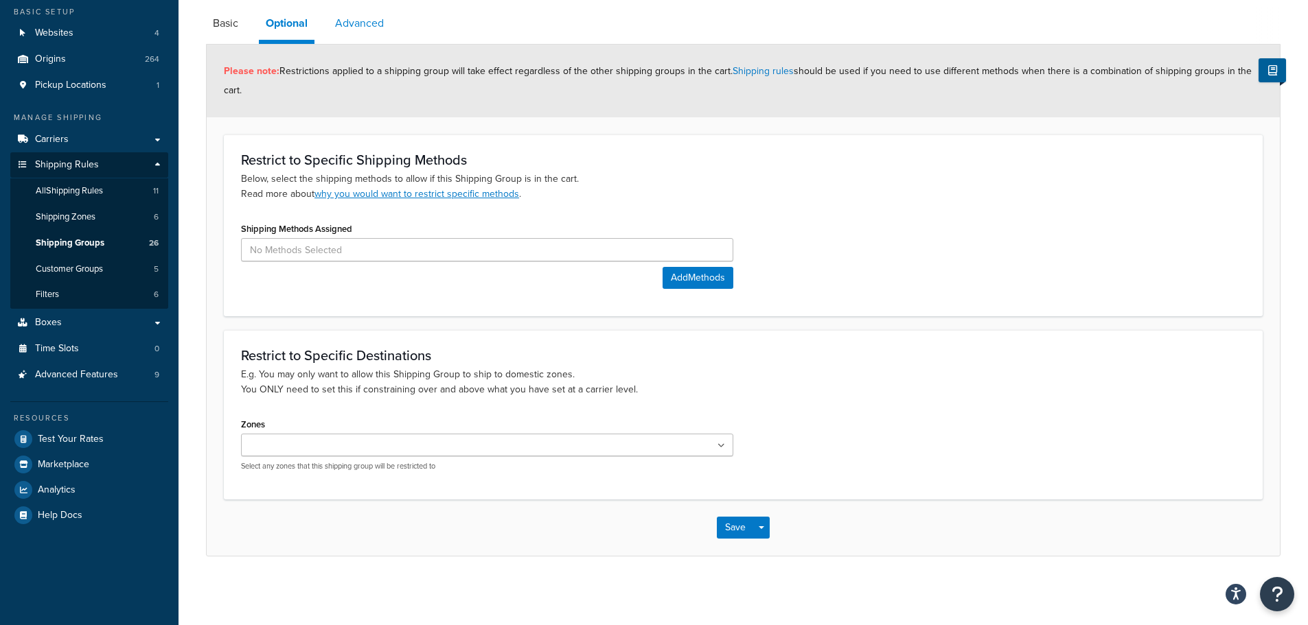
click at [373, 23] on link "Advanced" at bounding box center [359, 23] width 62 height 33
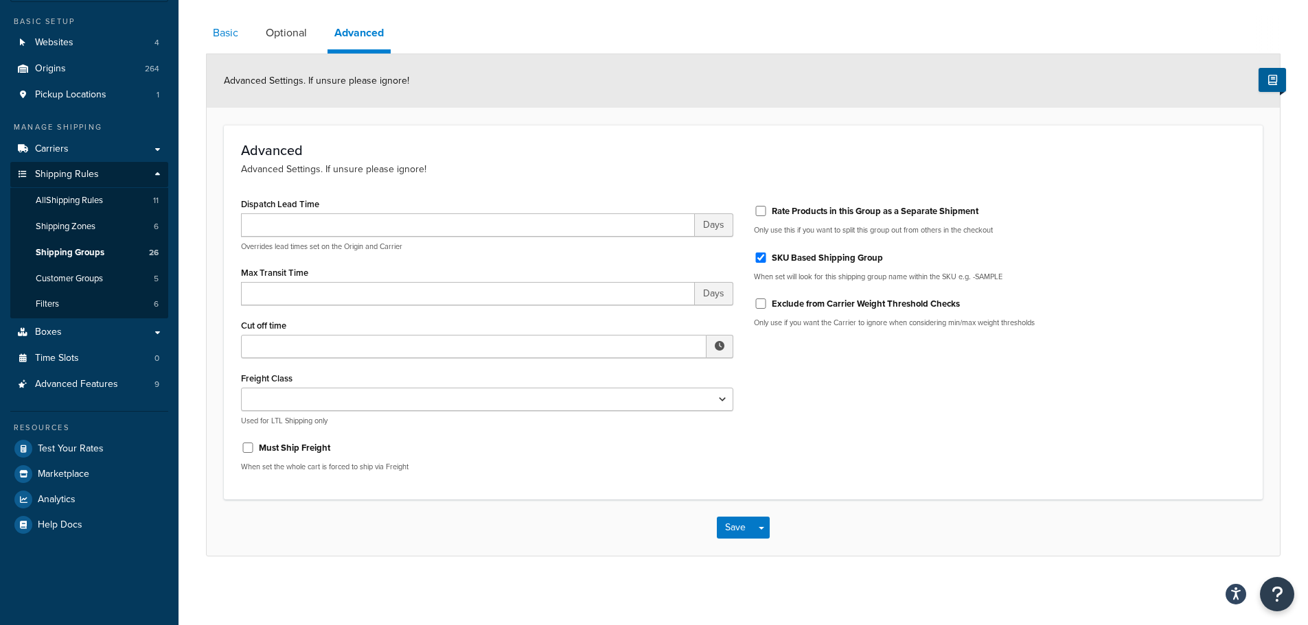
click at [225, 33] on link "Basic" at bounding box center [225, 32] width 39 height 33
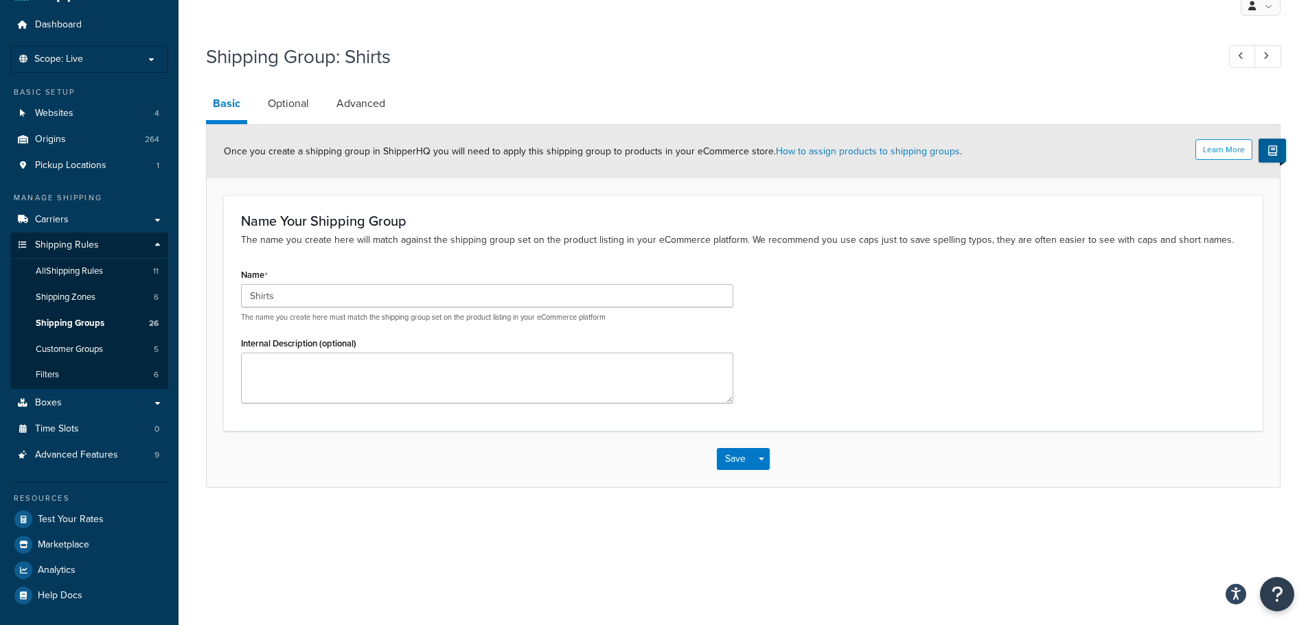
scroll to position [36, 0]
click at [300, 104] on link "Optional" at bounding box center [288, 103] width 55 height 33
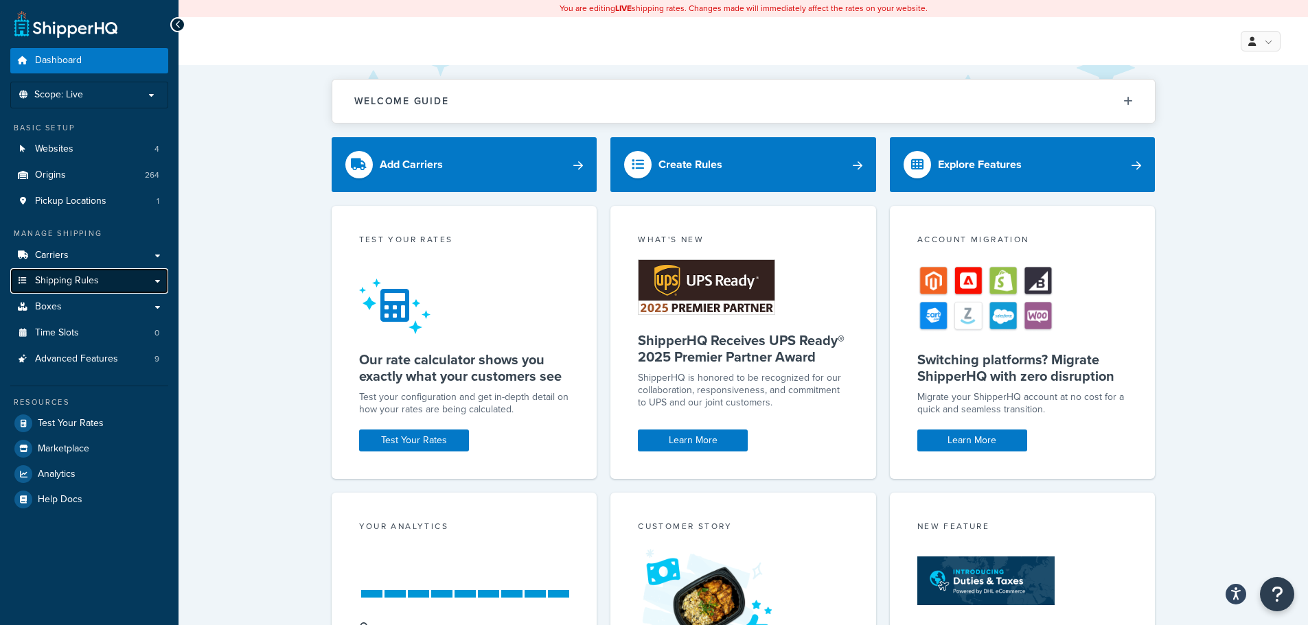
click at [73, 279] on span "Shipping Rules" at bounding box center [67, 281] width 64 height 12
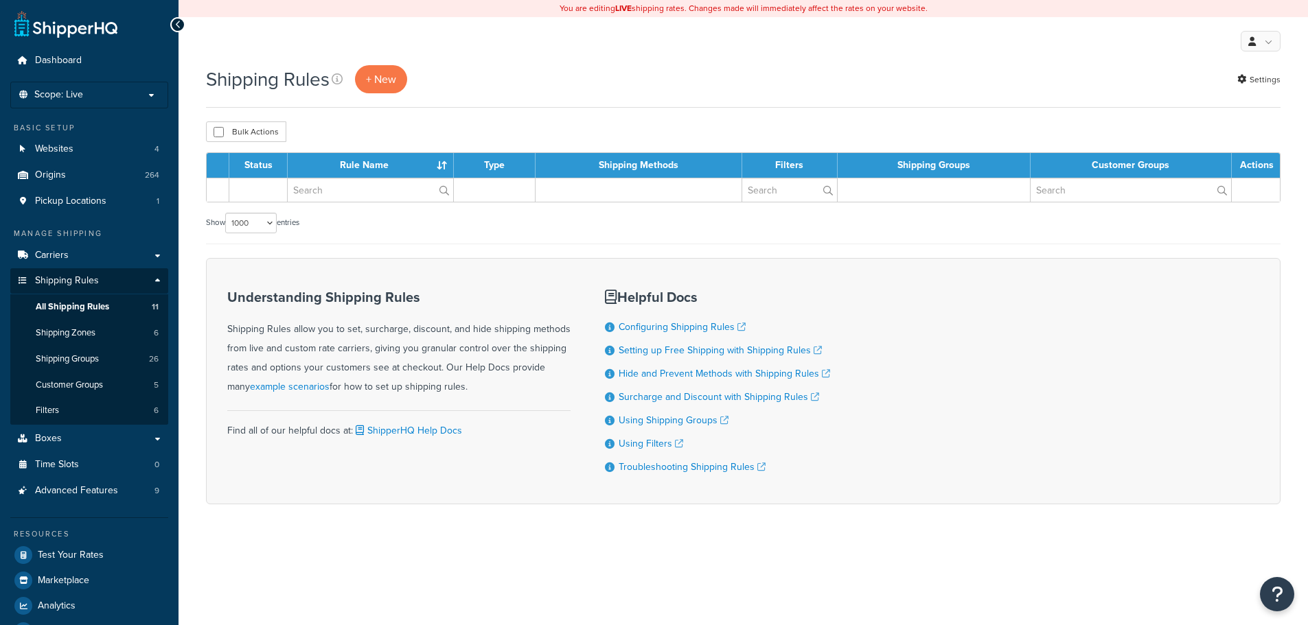
select select "1000"
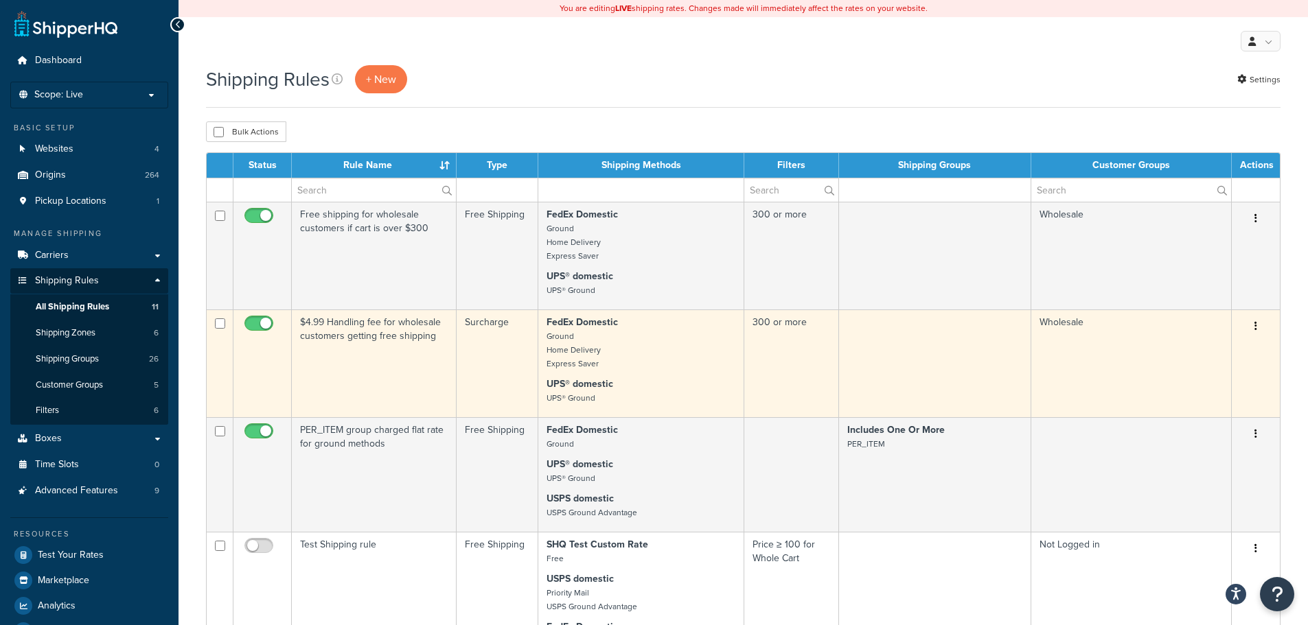
click at [253, 330] on input "checkbox" at bounding box center [261, 327] width 38 height 17
checkbox input "false"
